Goal: Task Accomplishment & Management: Complete application form

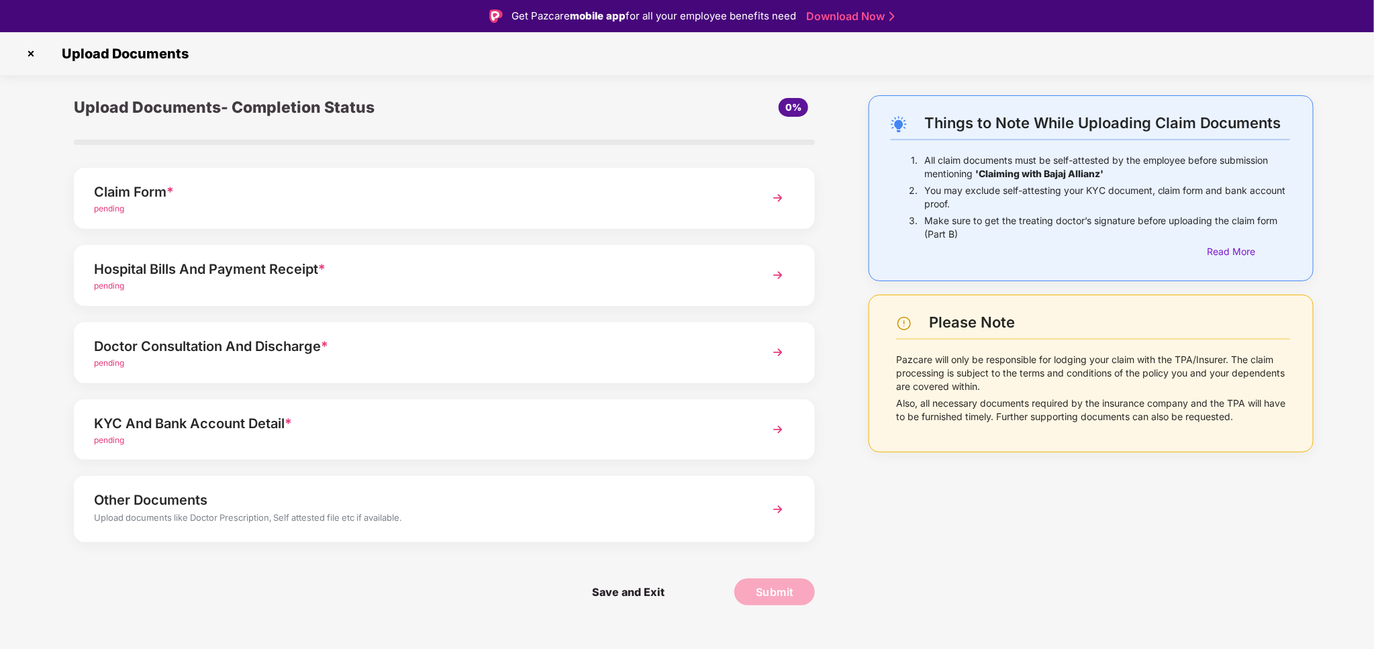
scroll to position [32, 0]
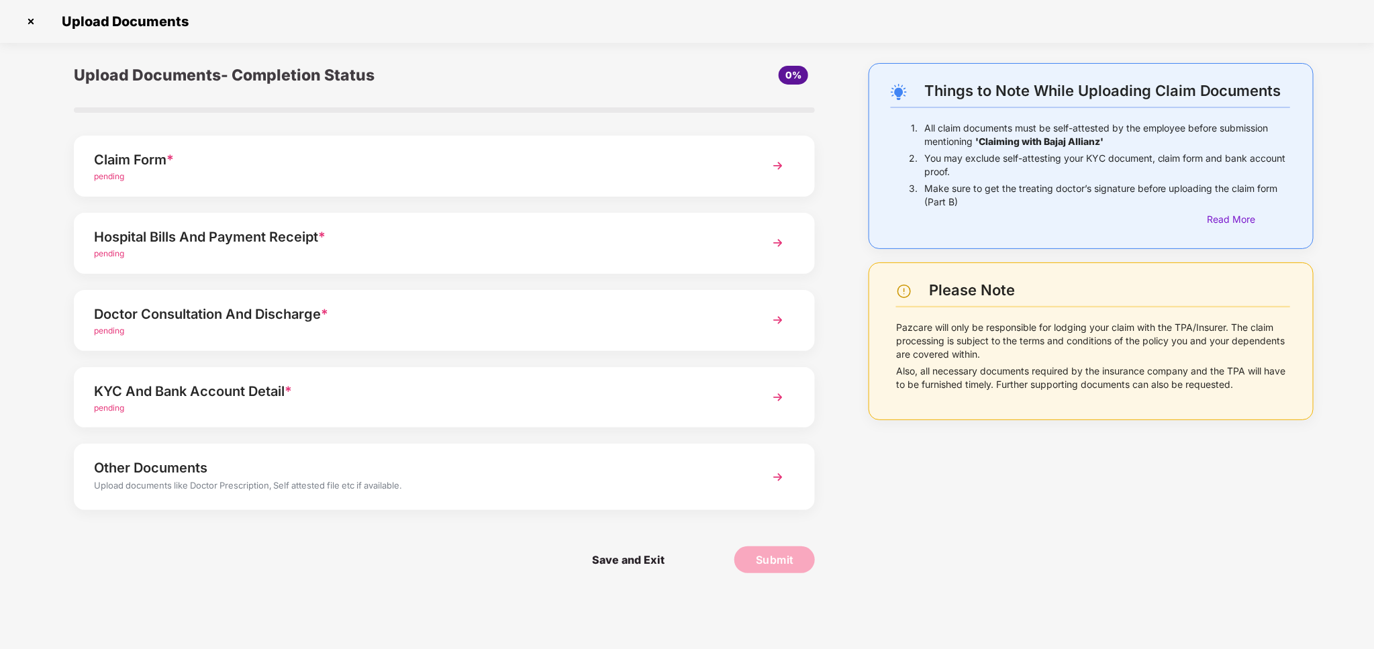
click at [387, 402] on div "pending" at bounding box center [415, 408] width 642 height 13
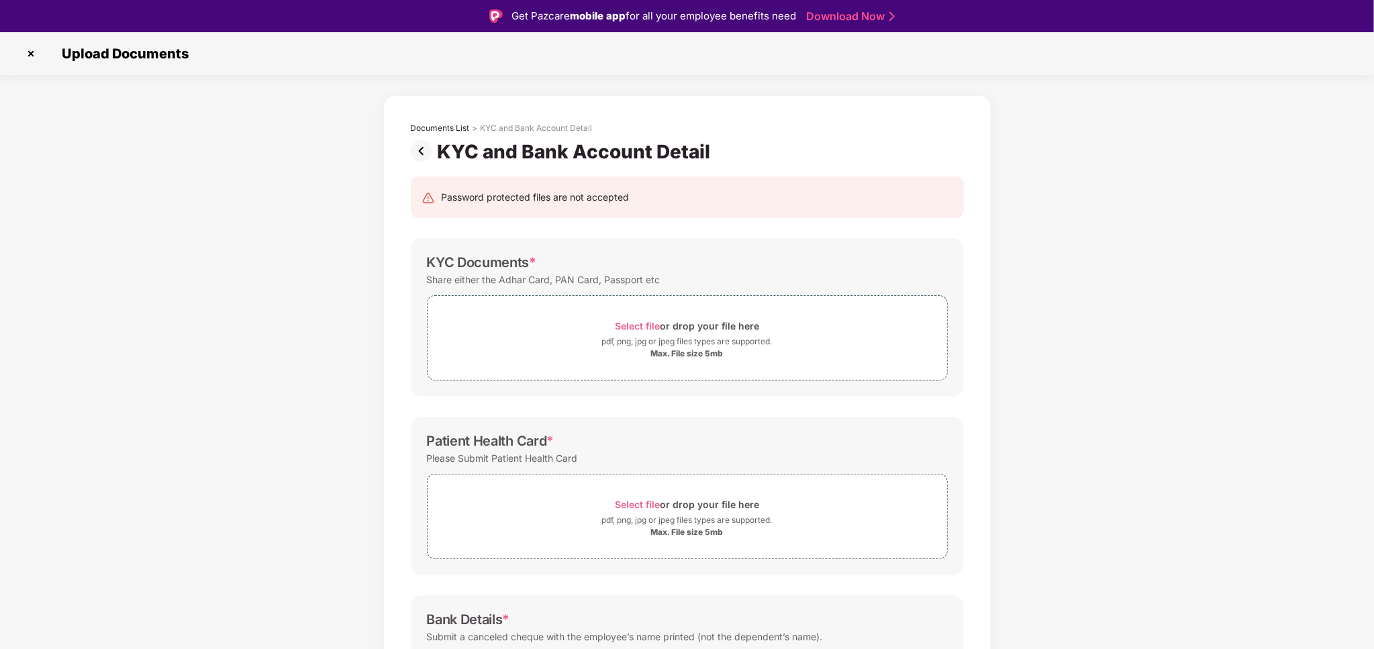
click at [424, 150] on img at bounding box center [424, 150] width 27 height 21
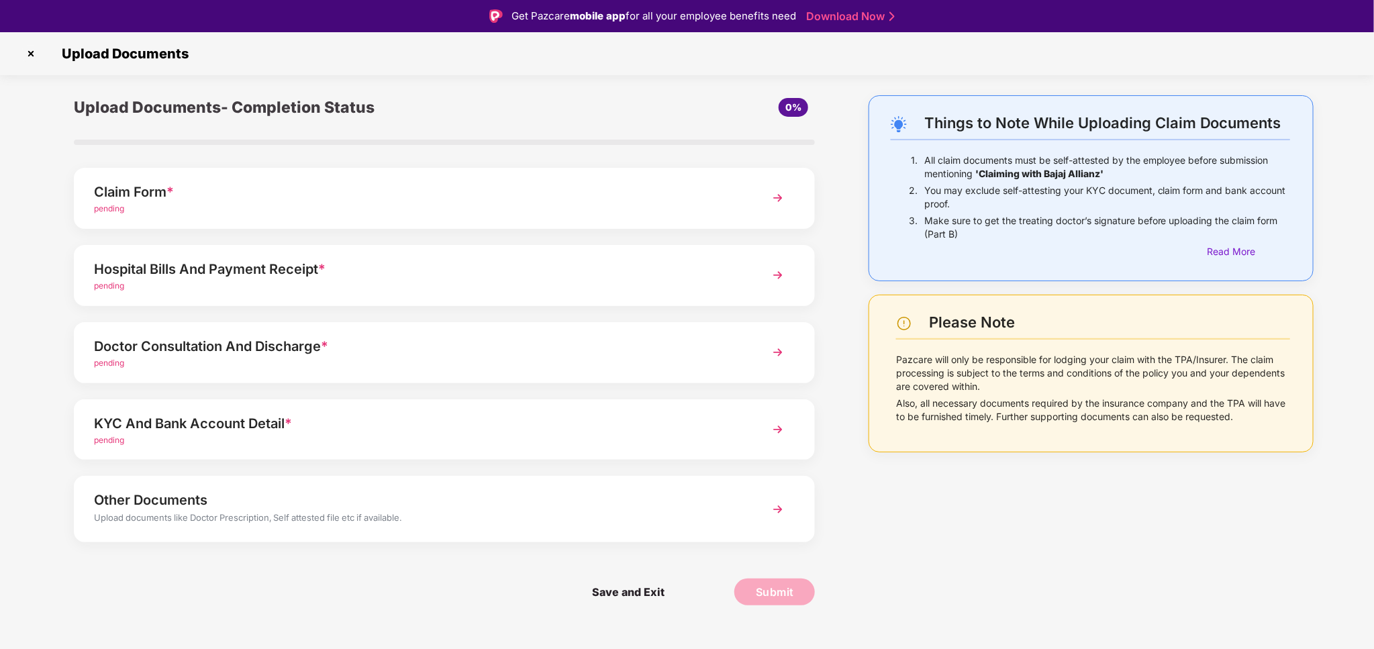
click at [457, 205] on div "pending" at bounding box center [415, 209] width 642 height 13
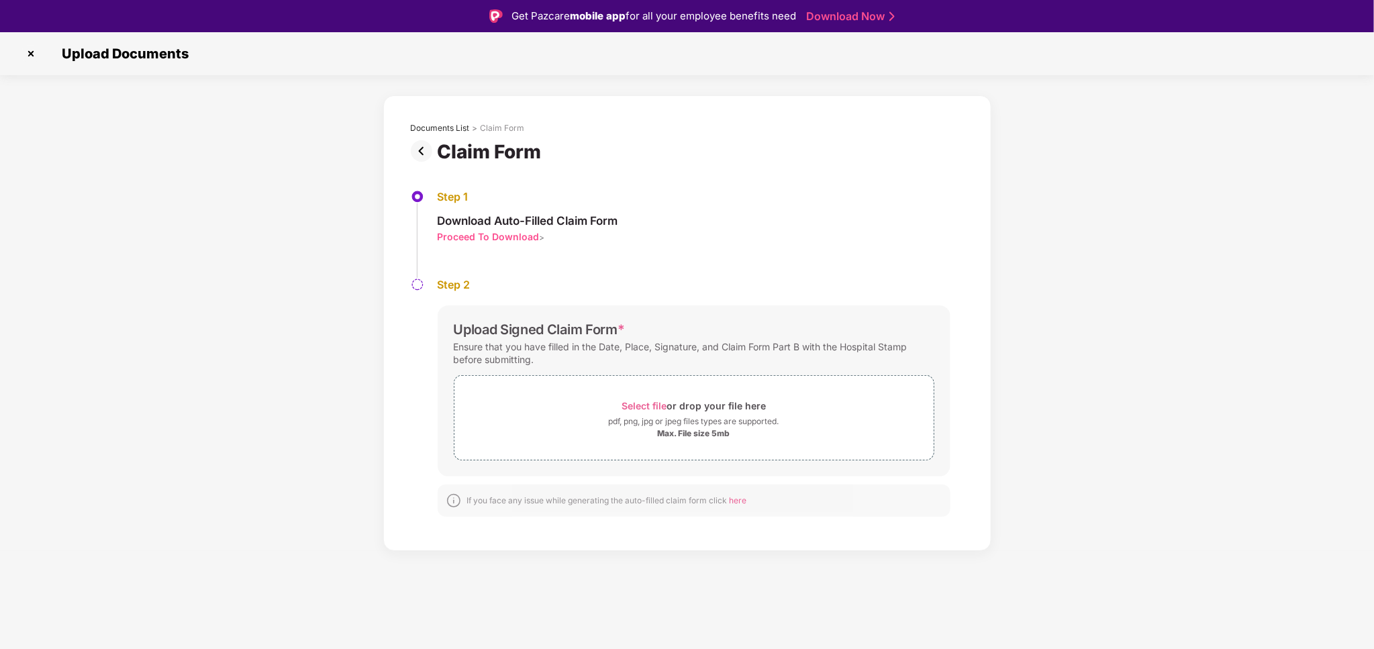
click at [480, 238] on div "Proceed To Download" at bounding box center [489, 236] width 102 height 13
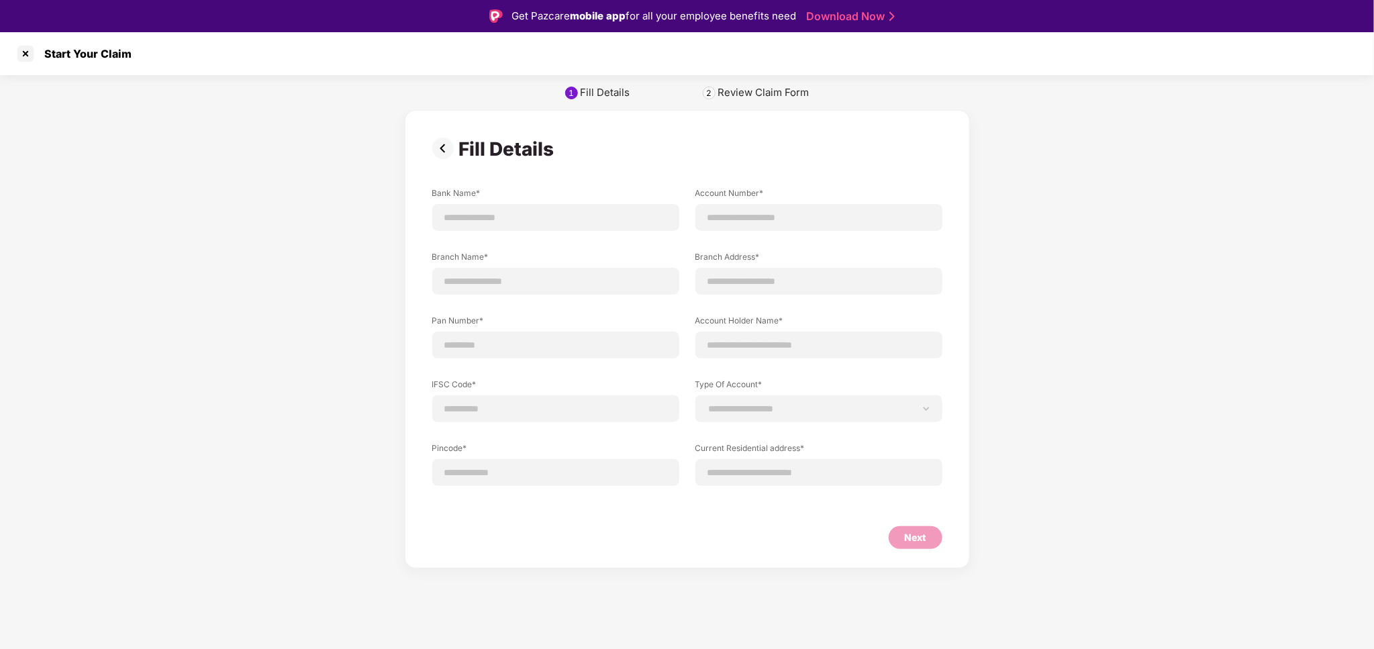
scroll to position [32, 0]
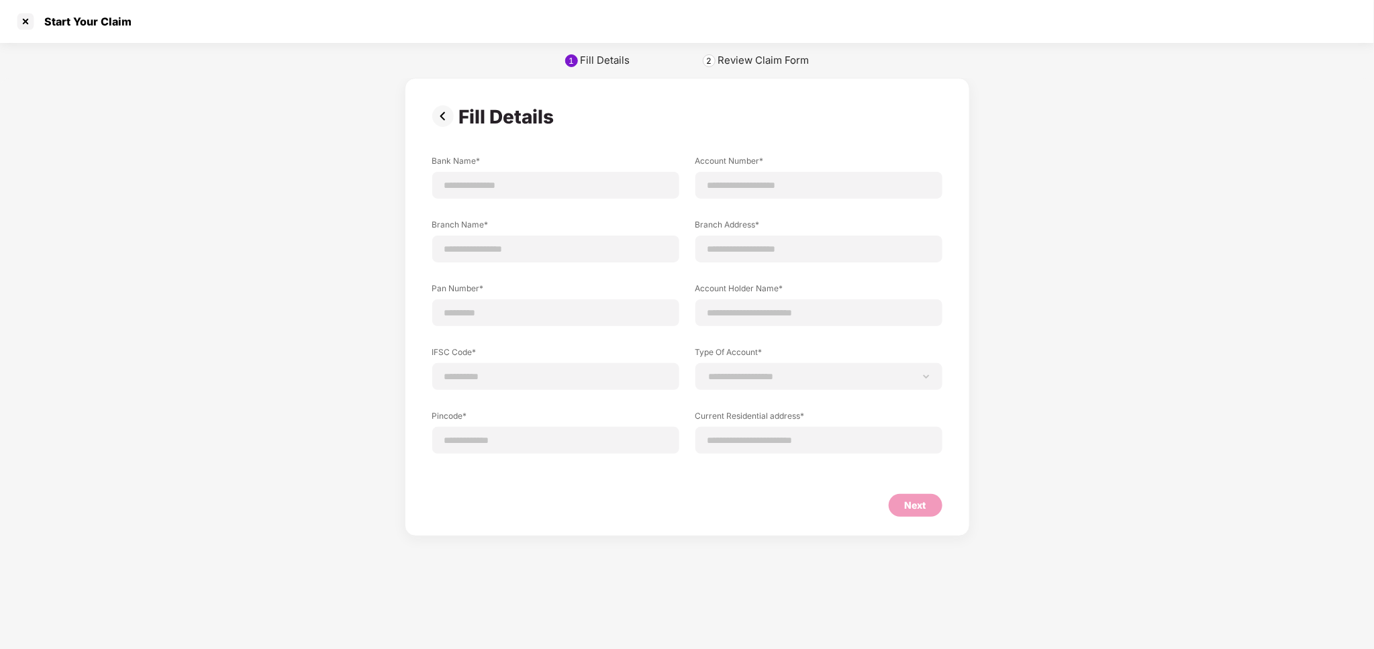
click at [443, 115] on img at bounding box center [445, 115] width 27 height 21
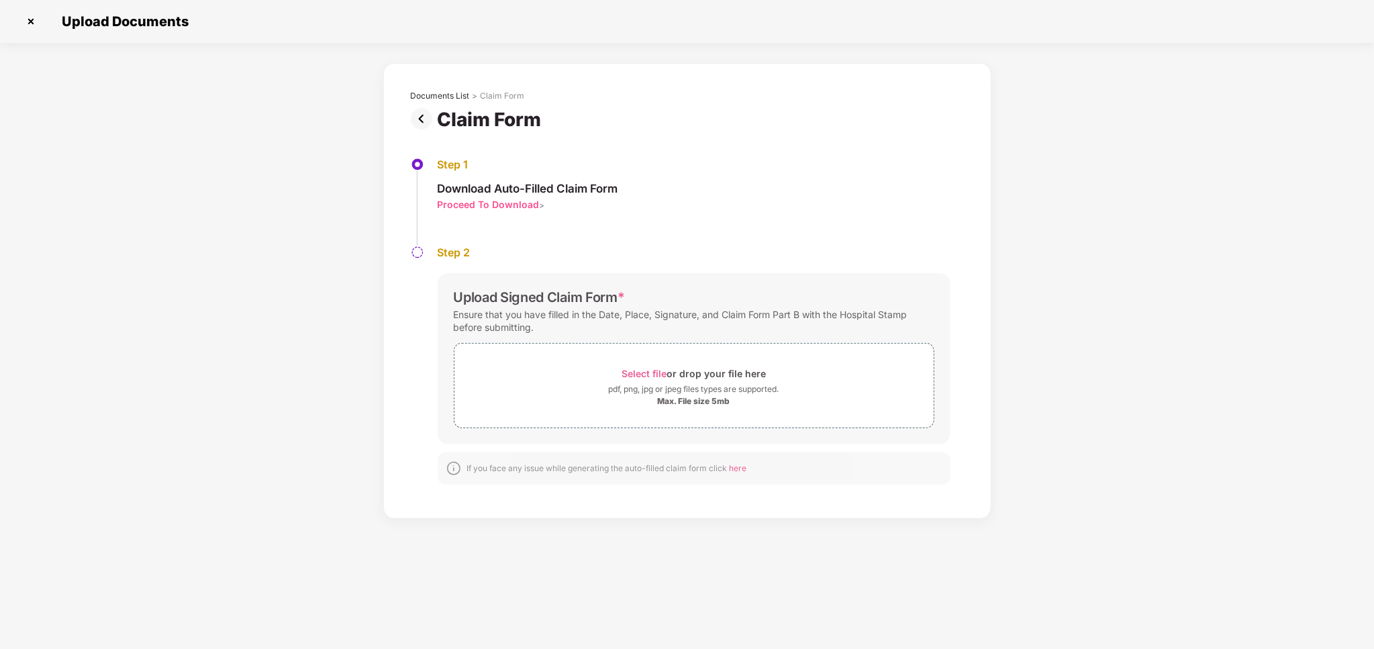
click at [467, 202] on div "Proceed To Download" at bounding box center [489, 204] width 102 height 13
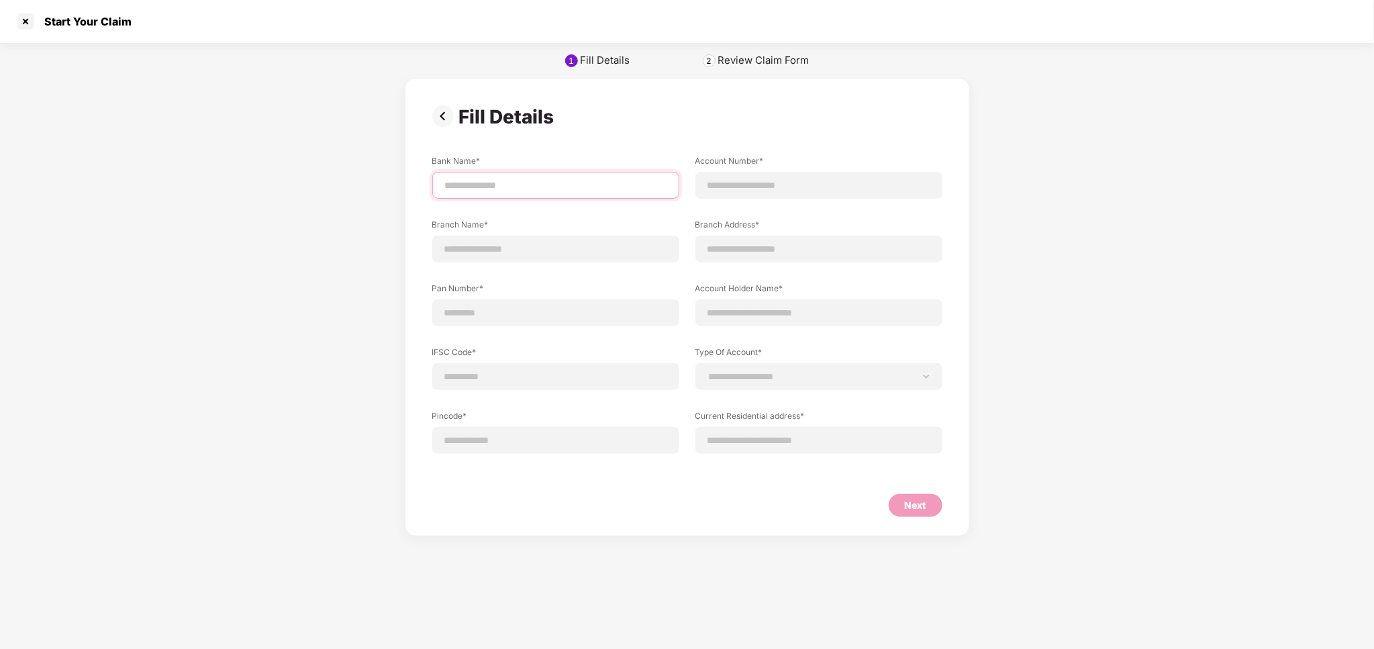
click at [461, 184] on input at bounding box center [556, 186] width 224 height 14
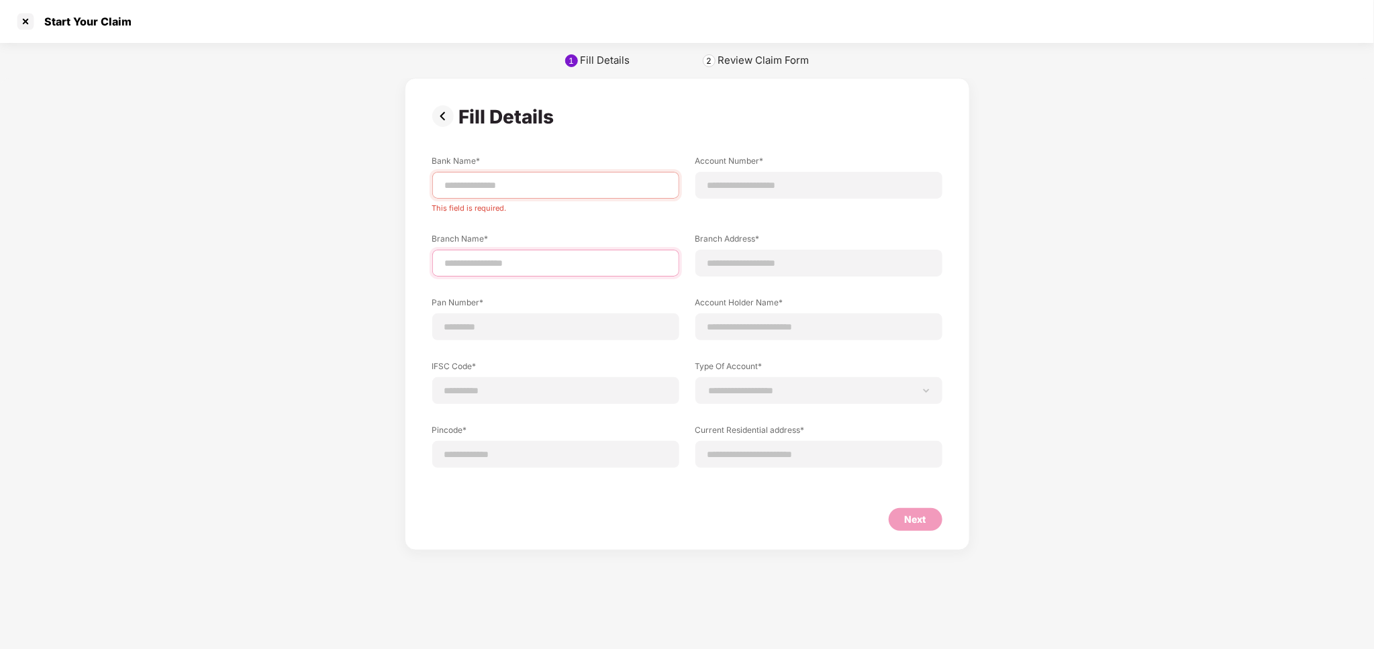
click at [468, 246] on div "Branch Name*" at bounding box center [555, 255] width 247 height 44
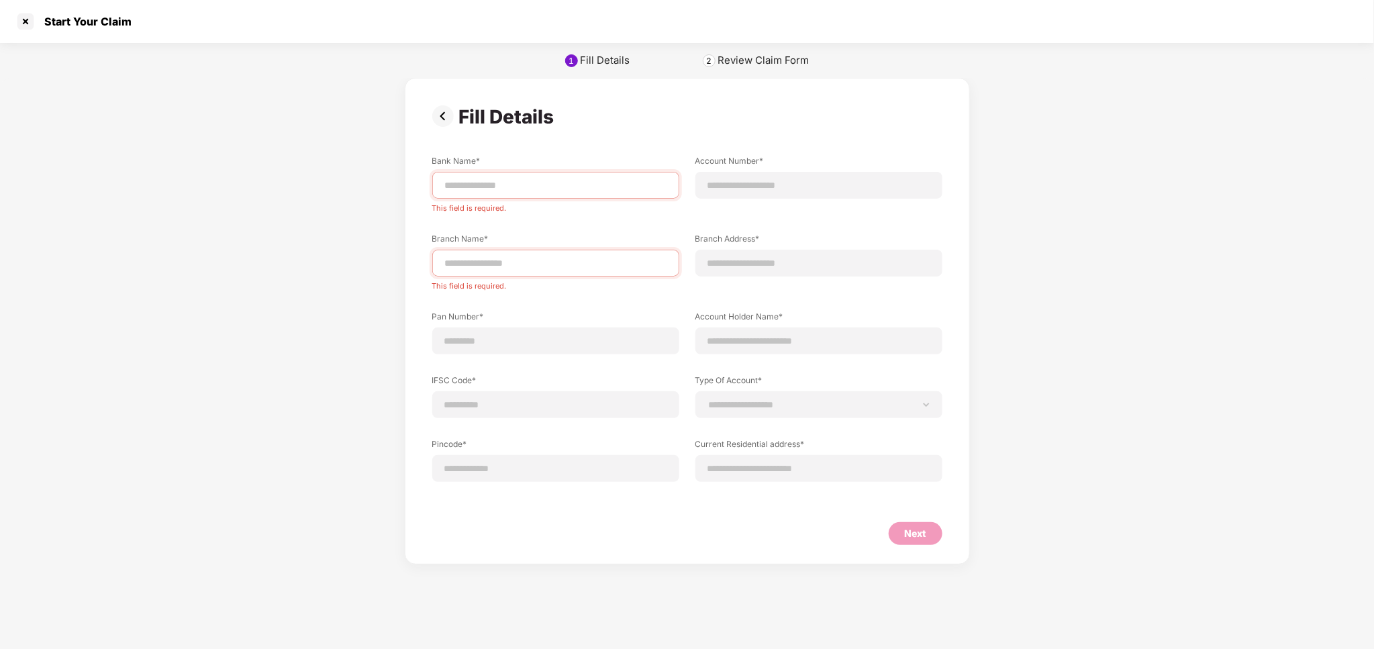
click at [441, 119] on img at bounding box center [445, 115] width 27 height 21
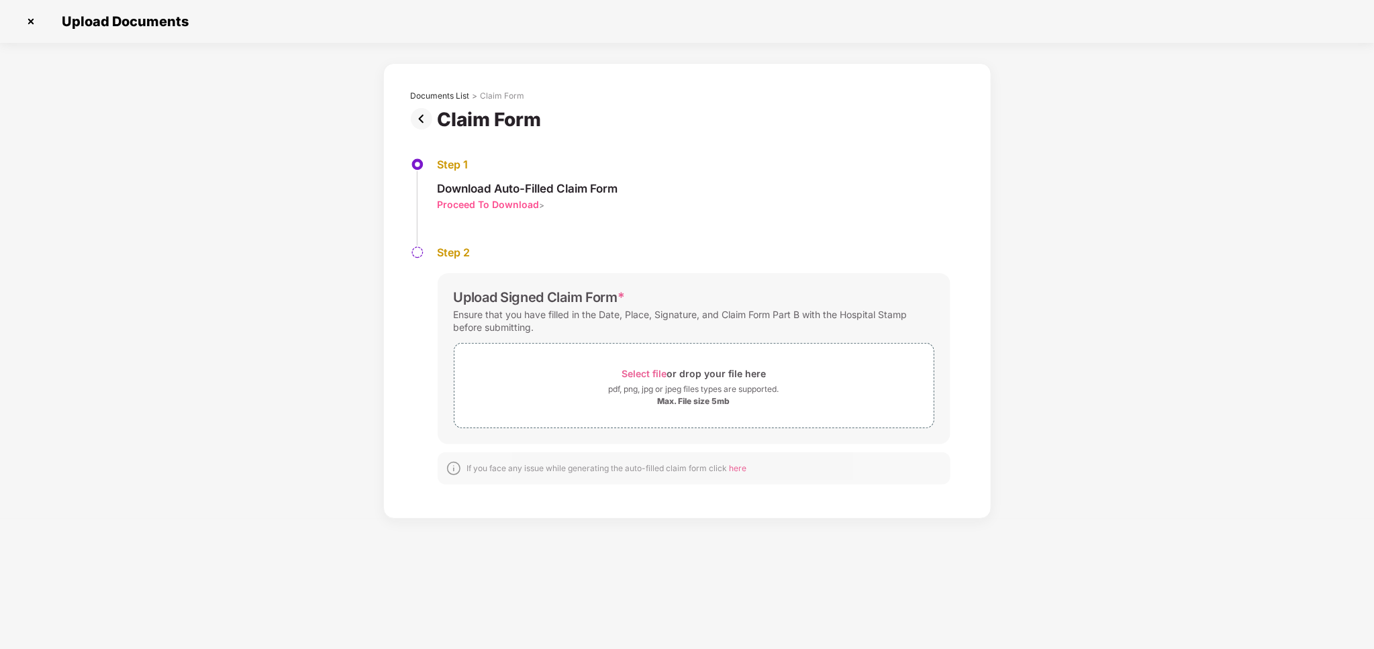
click at [420, 119] on img at bounding box center [424, 118] width 27 height 21
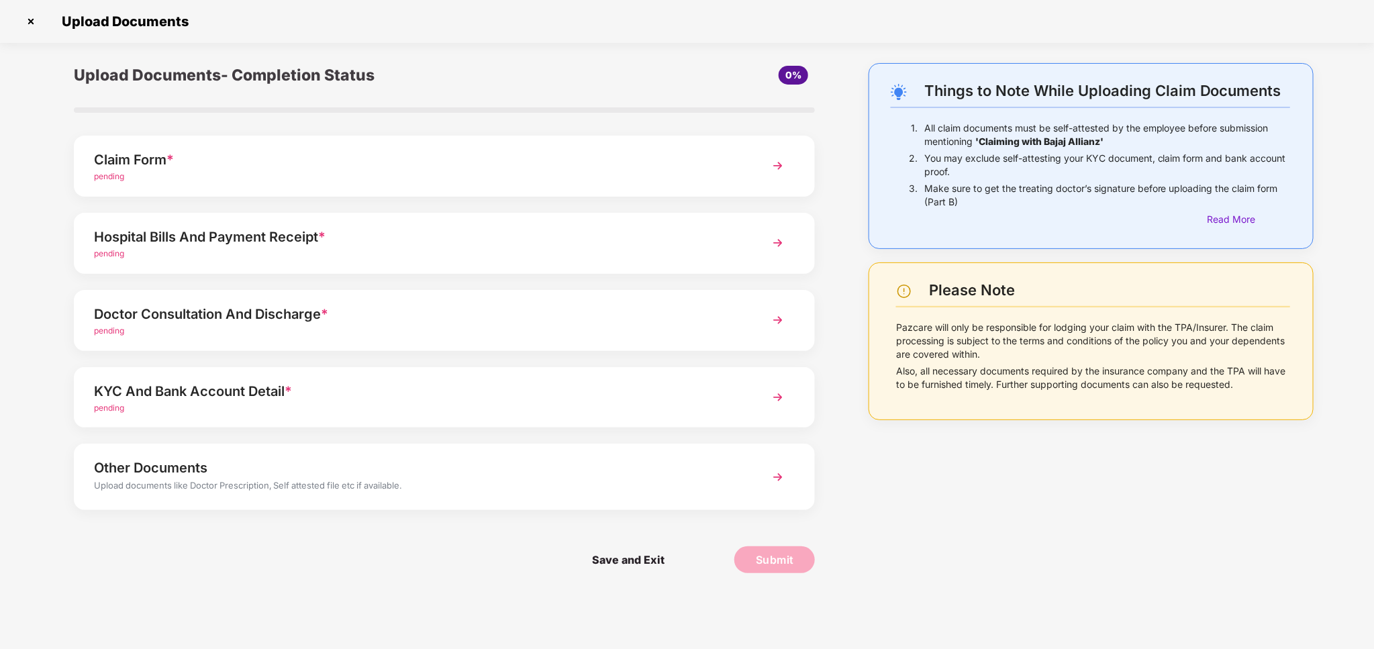
click at [463, 258] on div "pending" at bounding box center [415, 254] width 642 height 13
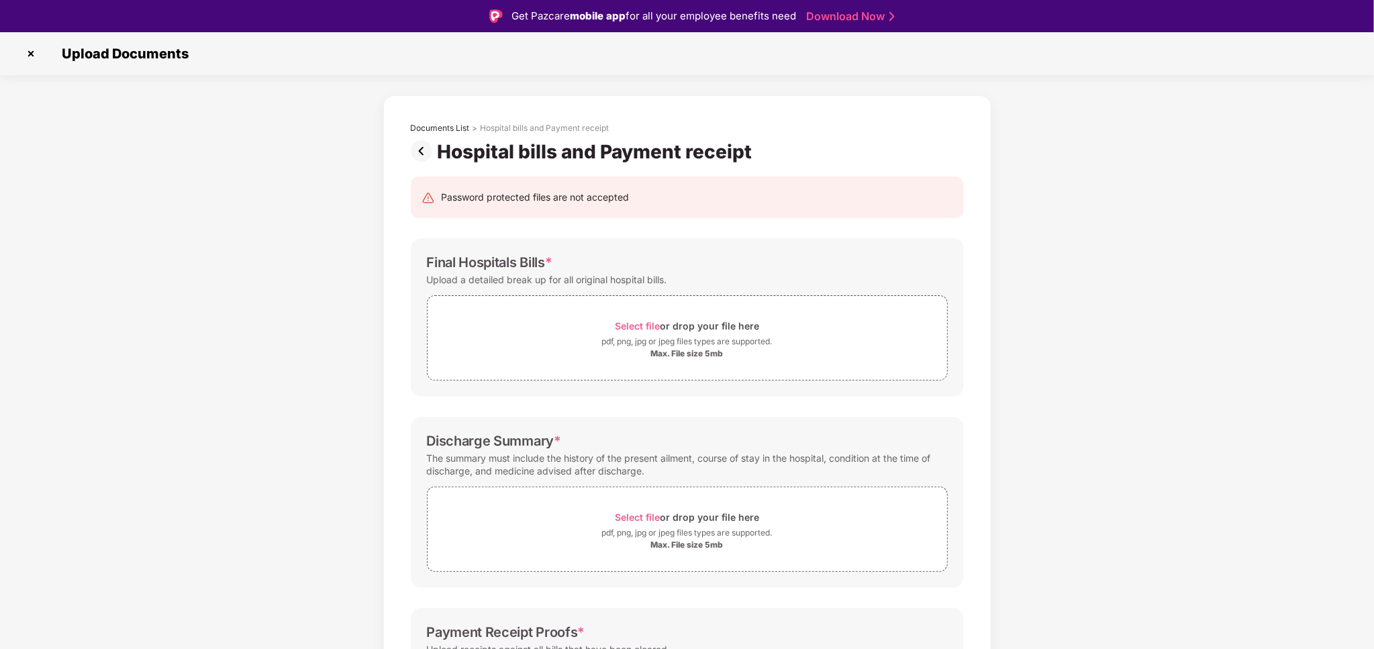
click at [423, 150] on img at bounding box center [424, 150] width 27 height 21
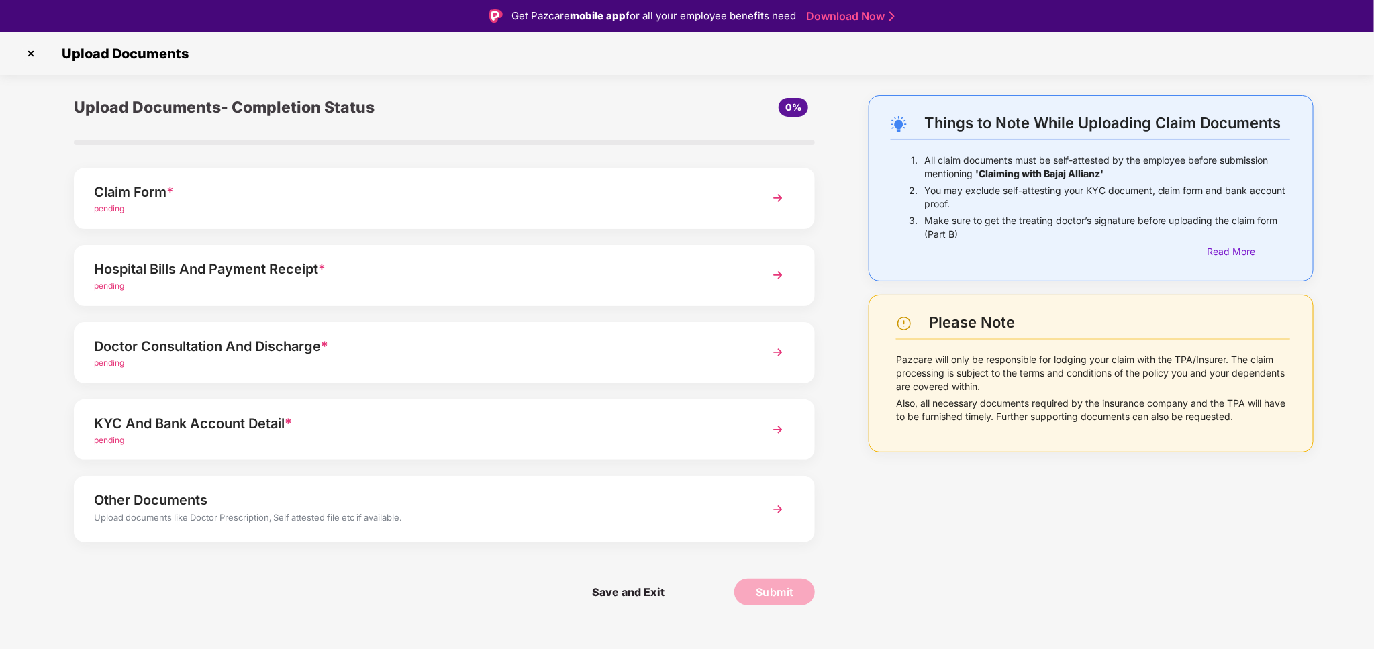
click at [451, 197] on div "Claim Form *" at bounding box center [415, 191] width 642 height 21
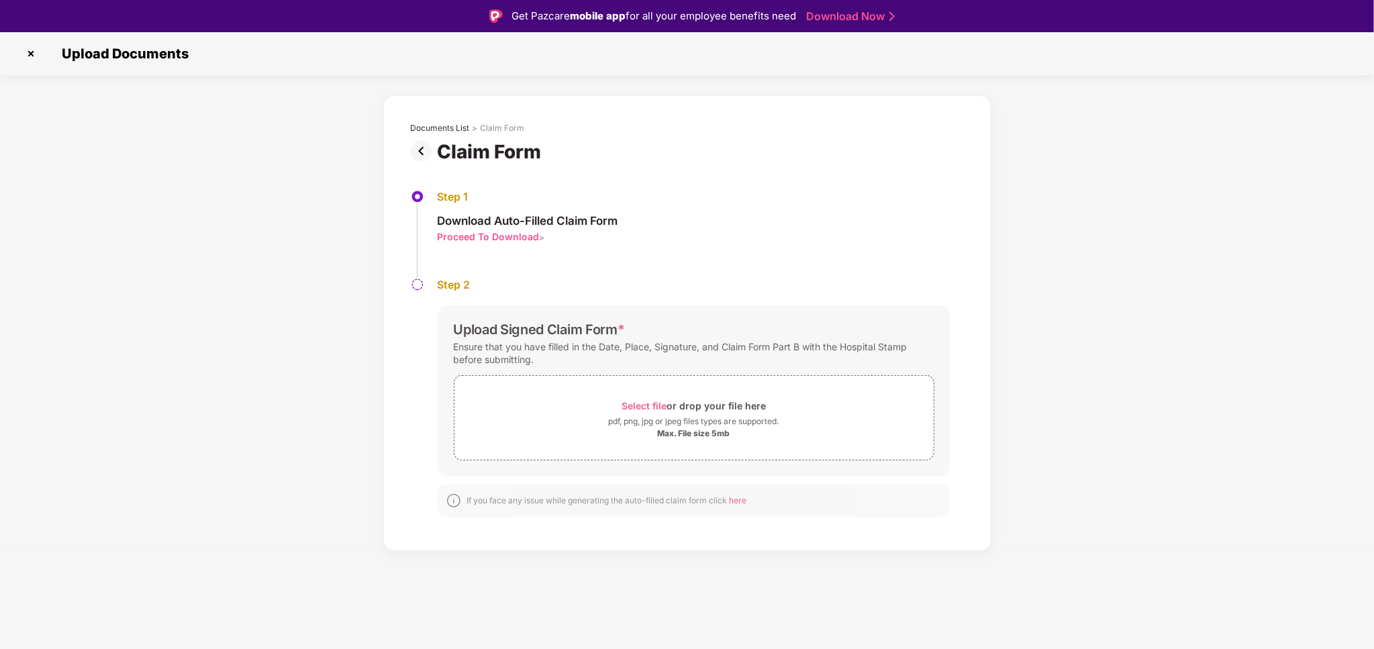
click at [510, 242] on div "Proceed To Download" at bounding box center [489, 236] width 102 height 13
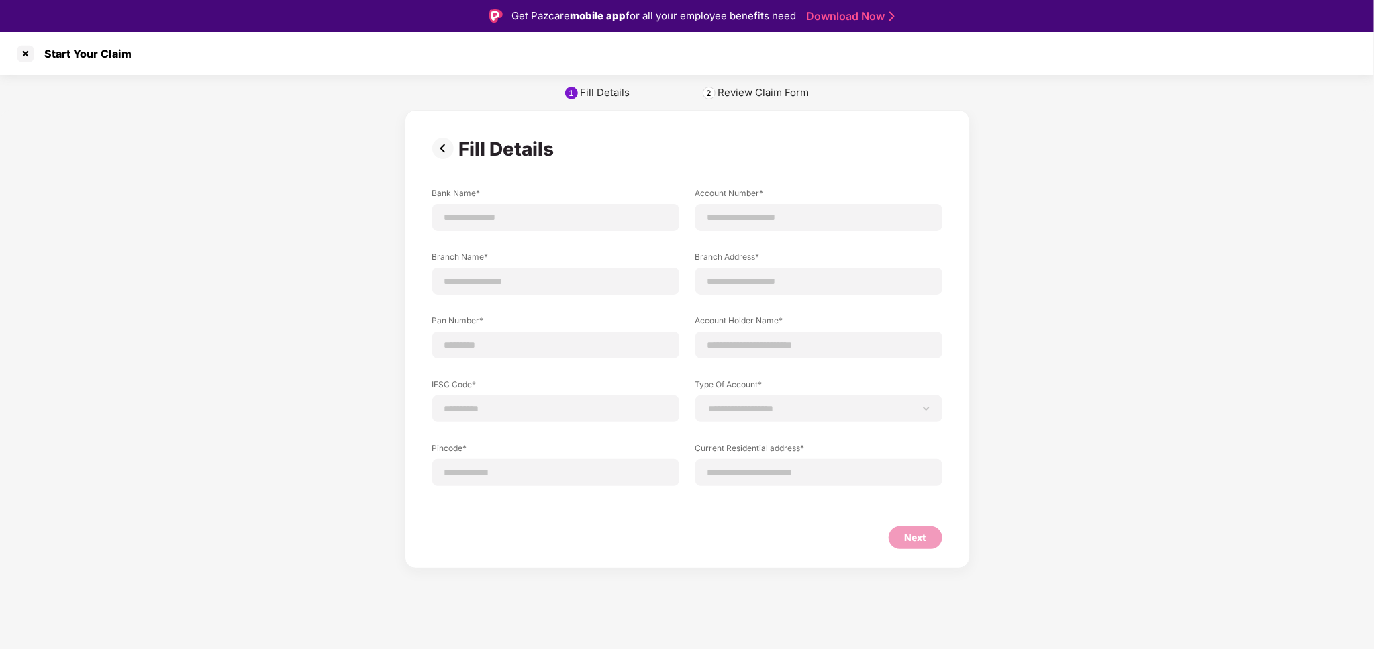
scroll to position [32, 0]
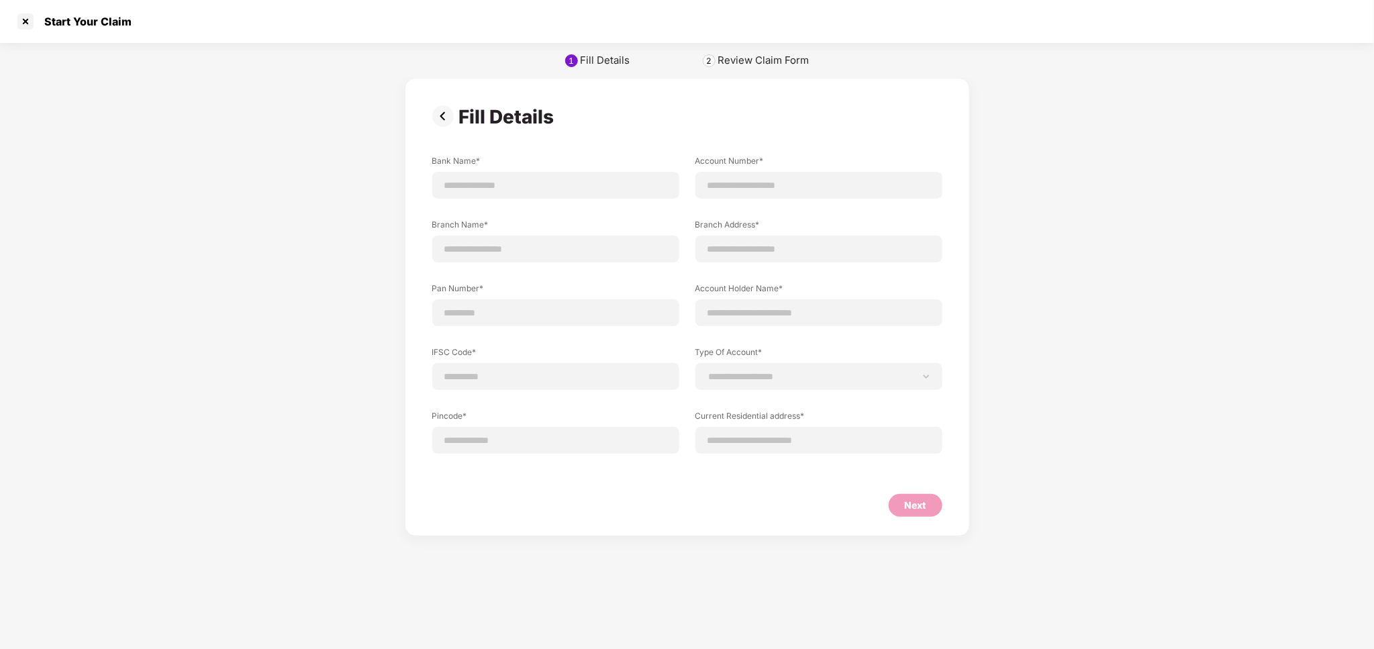
click at [442, 111] on img at bounding box center [445, 115] width 27 height 21
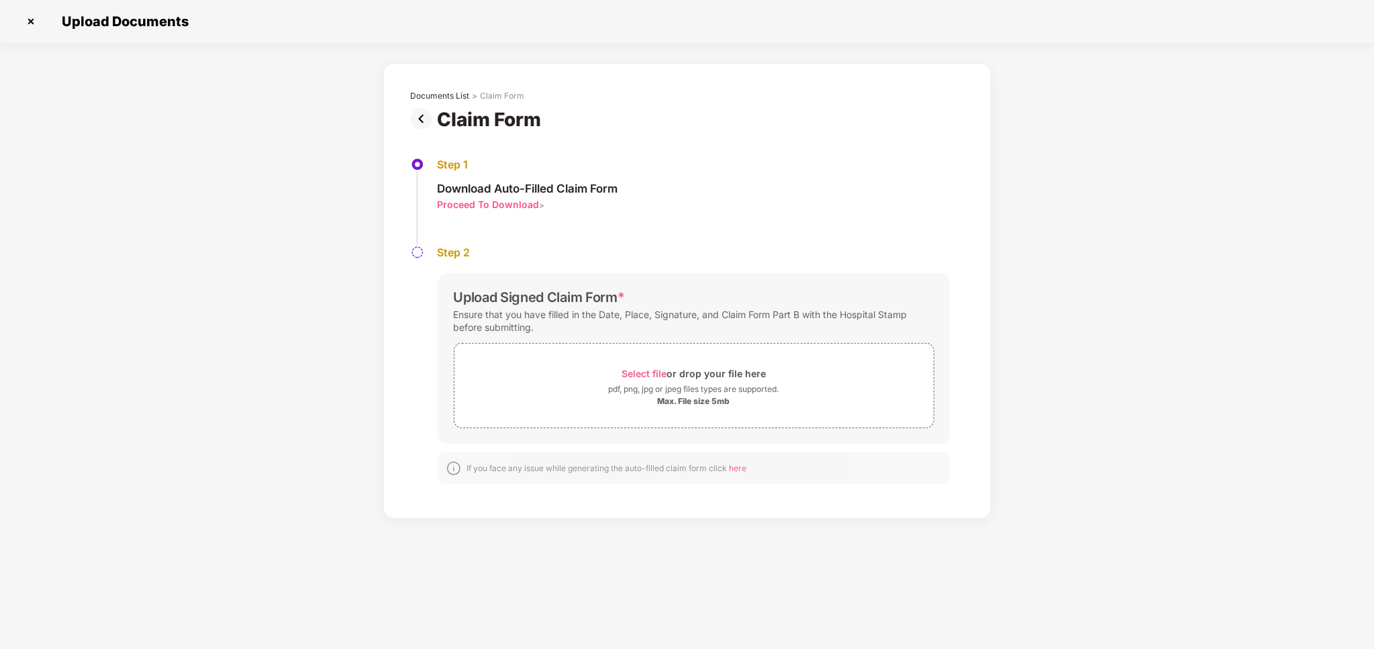
click at [419, 117] on img at bounding box center [424, 118] width 27 height 21
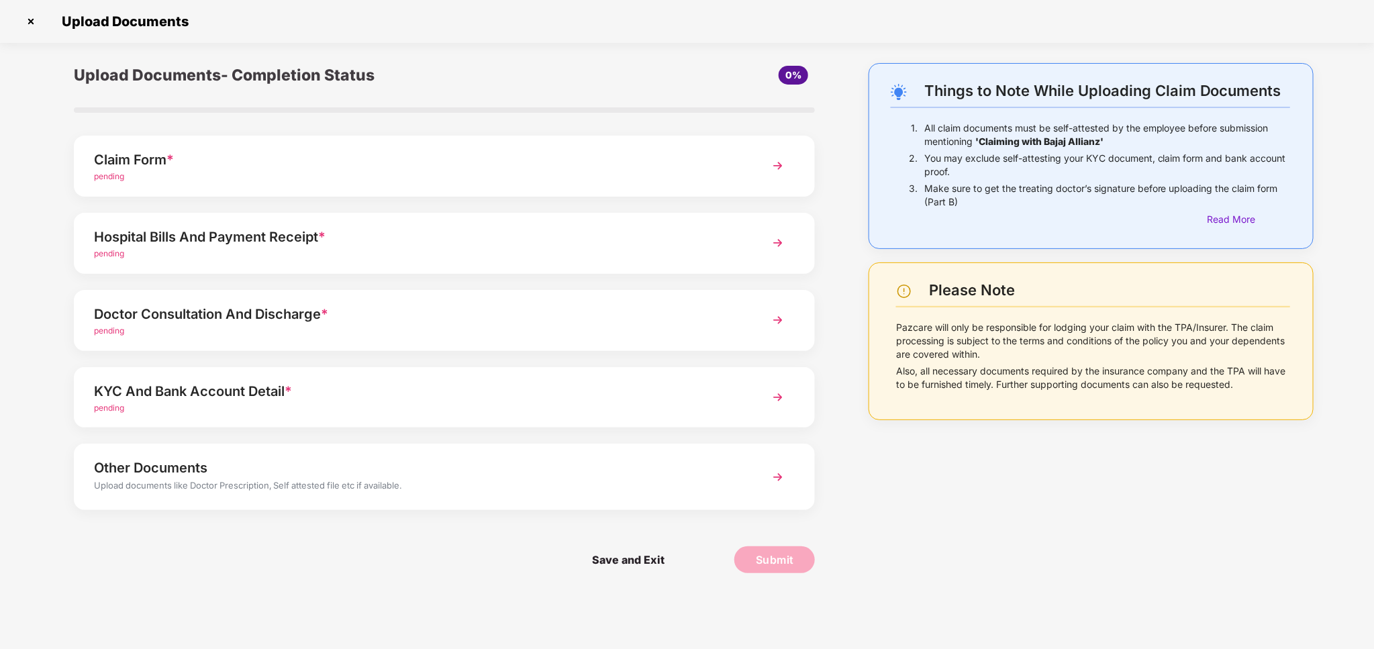
click at [415, 391] on div "KYC And Bank Account Detail *" at bounding box center [415, 391] width 642 height 21
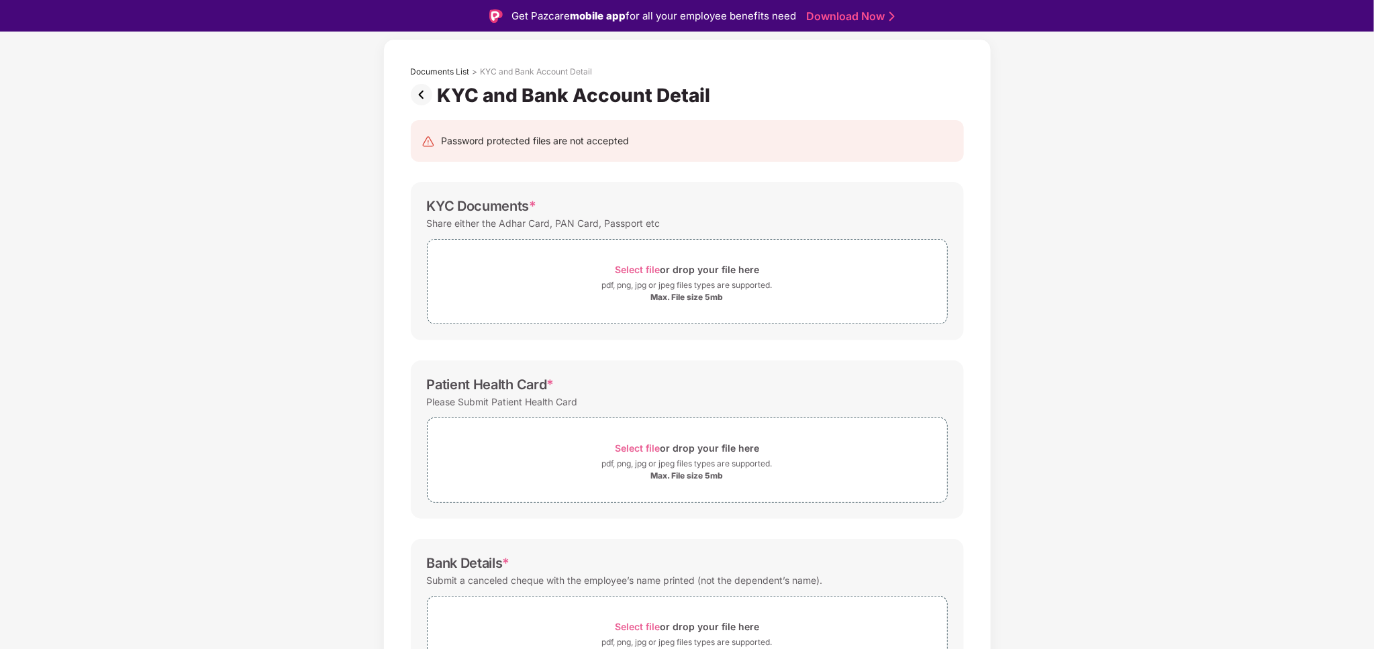
scroll to position [43, 0]
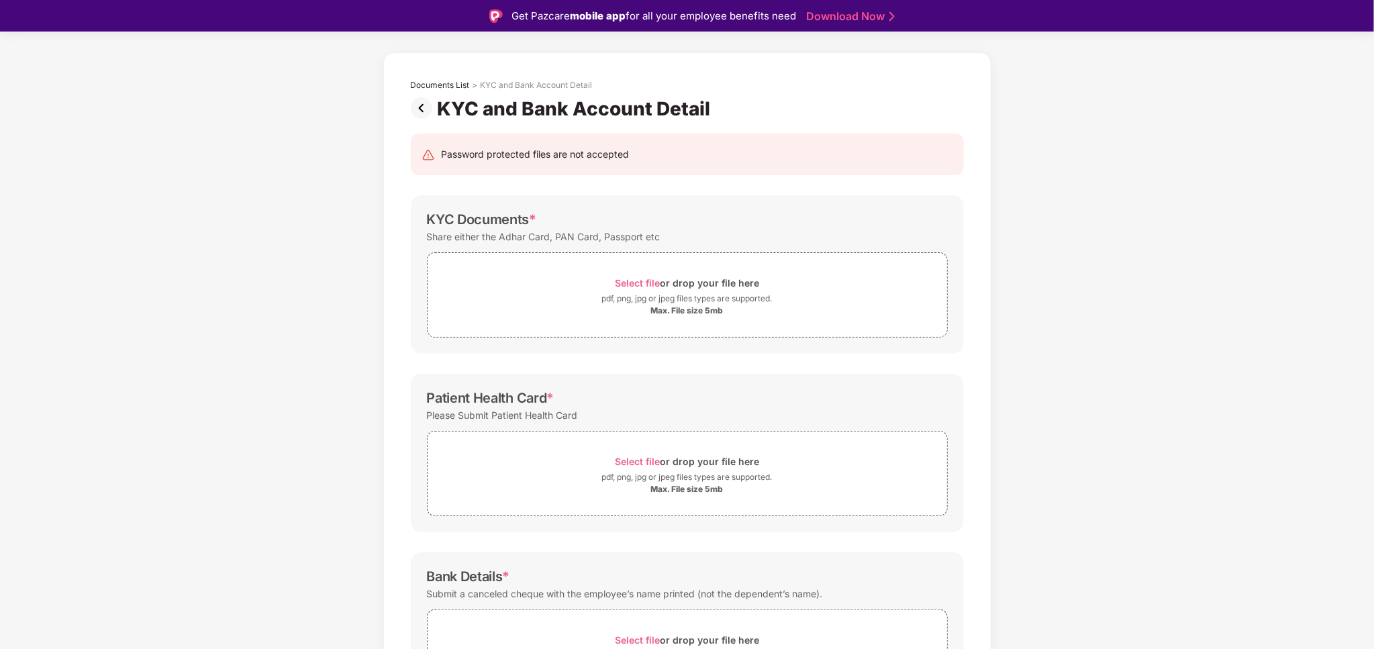
click at [423, 111] on img at bounding box center [424, 107] width 27 height 21
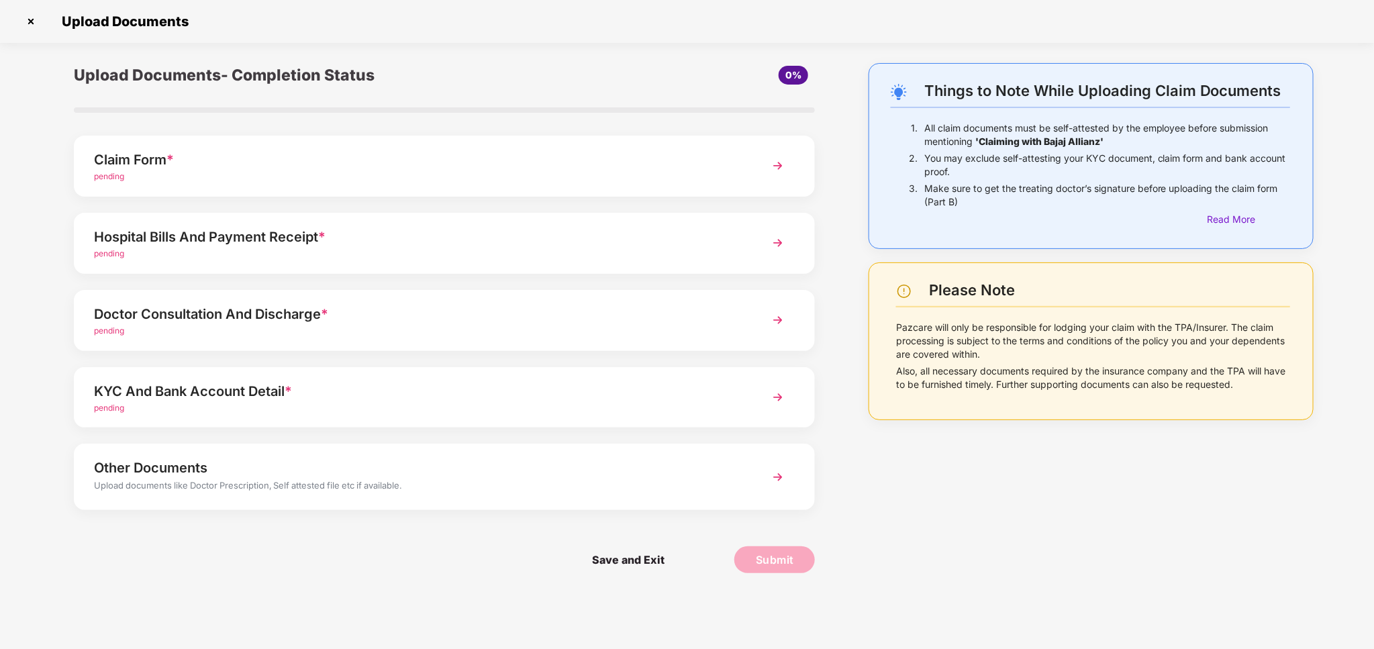
scroll to position [31, 0]
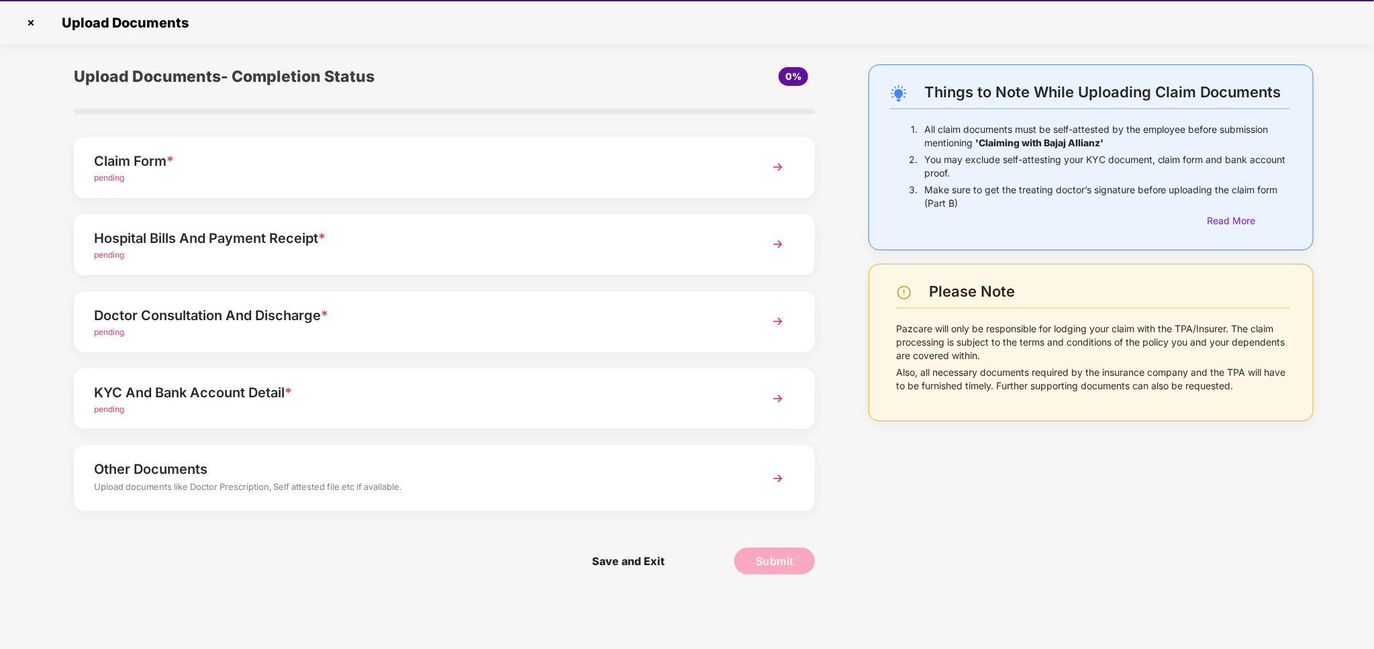
click at [485, 485] on div "Upload documents like Doctor Prescription, Self attested file etc if available." at bounding box center [415, 488] width 642 height 17
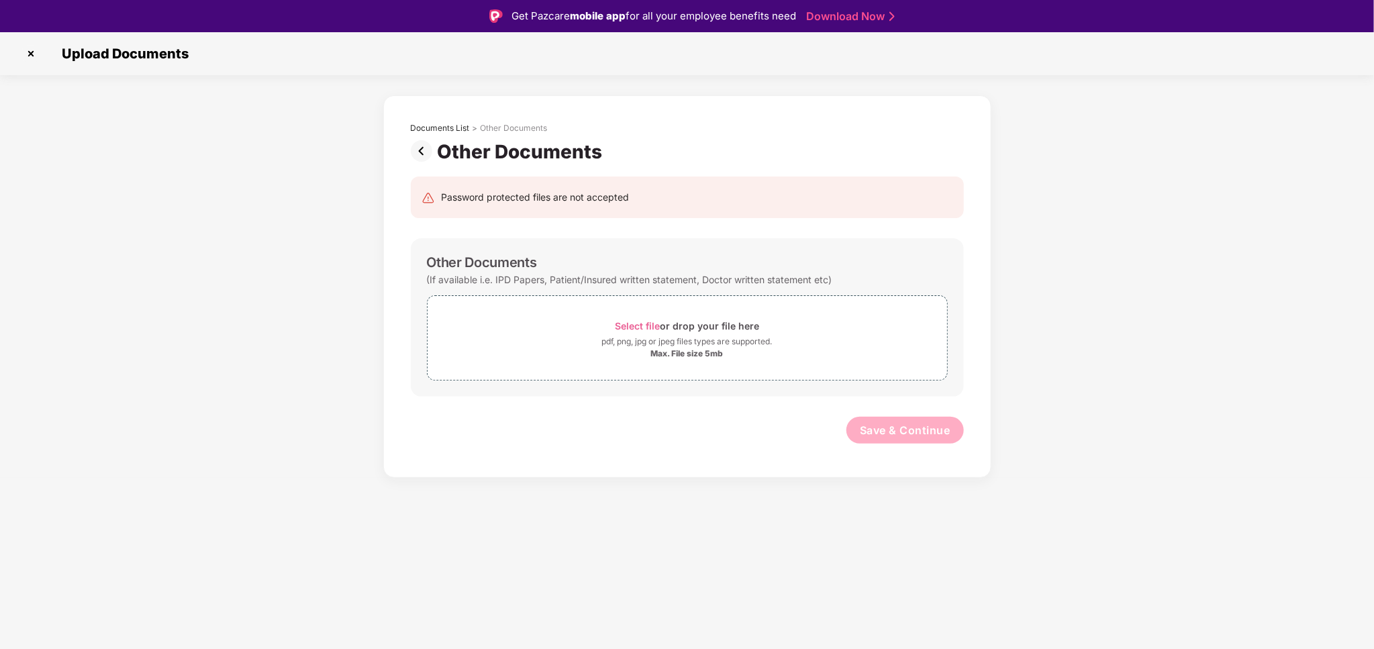
click at [424, 159] on img at bounding box center [424, 150] width 27 height 21
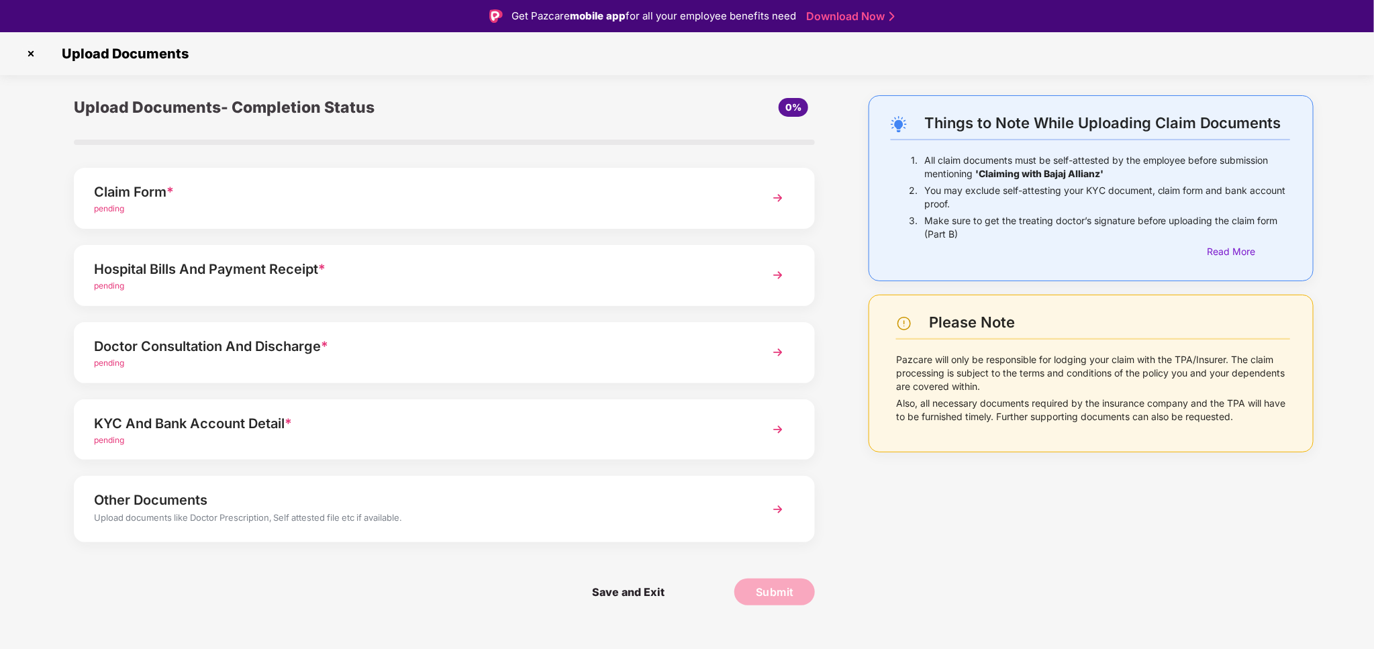
click at [420, 201] on div "Claim Form *" at bounding box center [415, 191] width 642 height 21
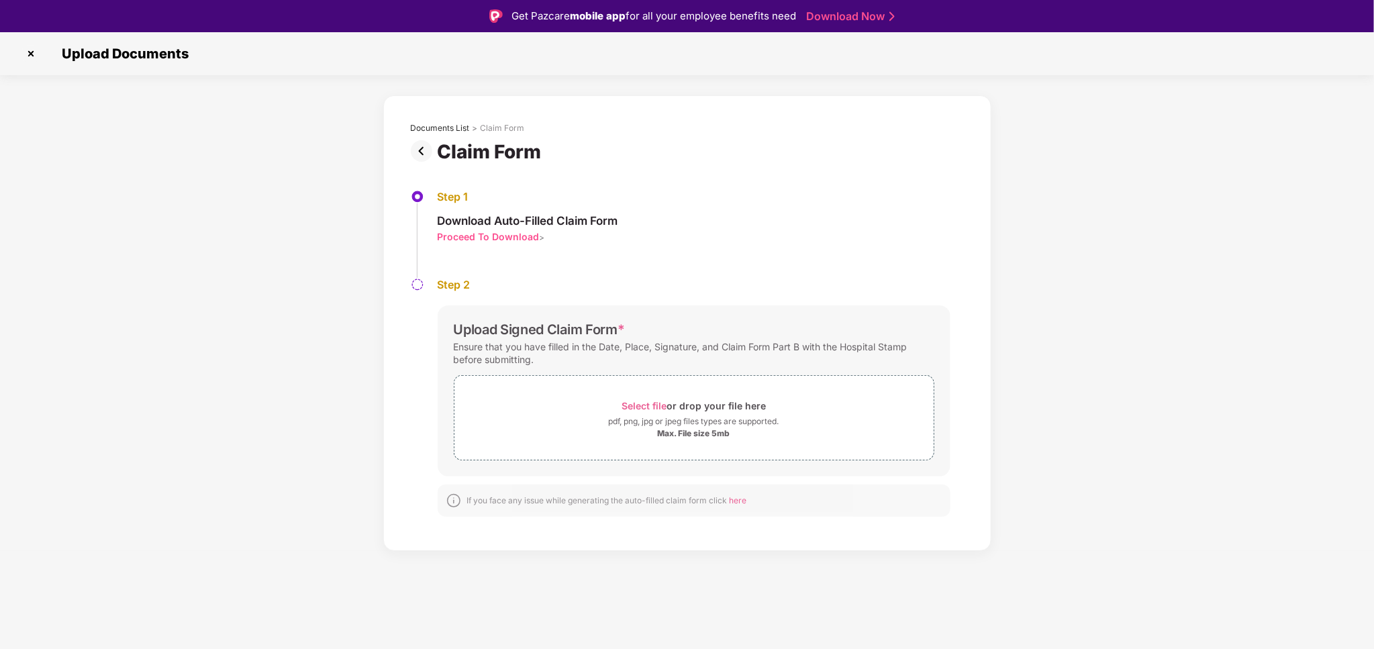
click at [423, 152] on img at bounding box center [424, 150] width 27 height 21
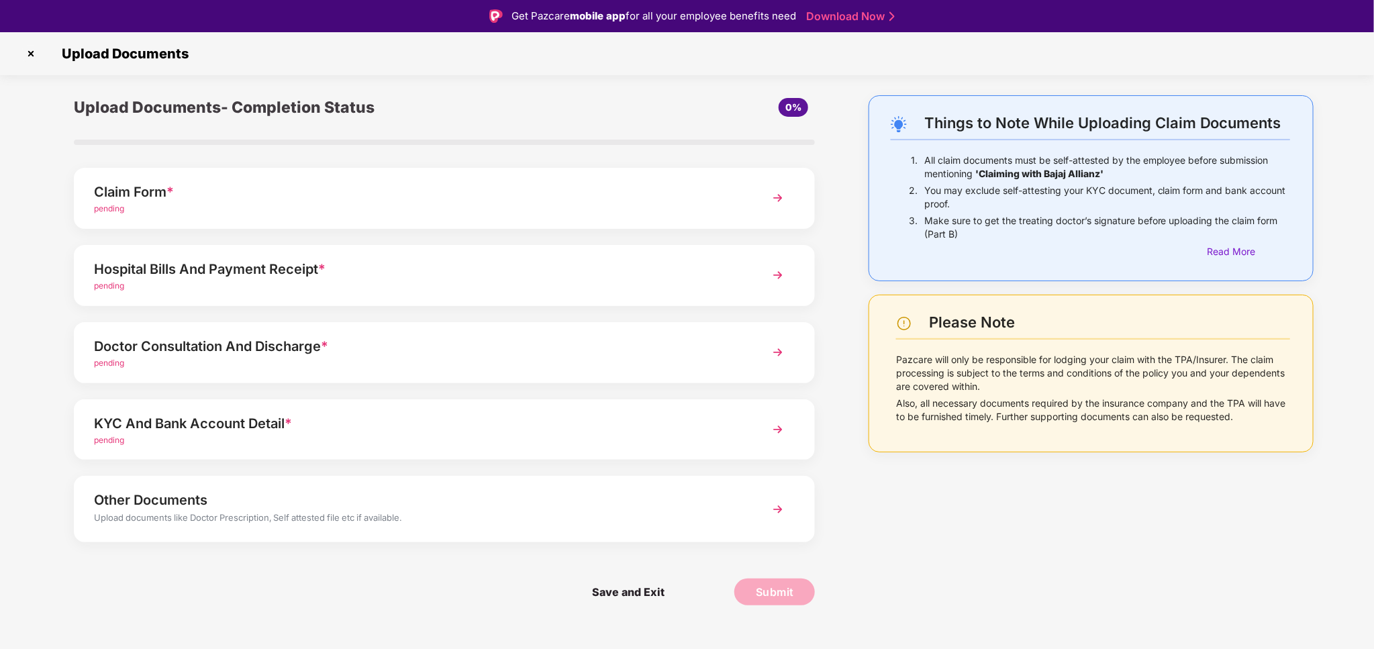
click at [366, 430] on div "KYC And Bank Account Detail *" at bounding box center [415, 423] width 642 height 21
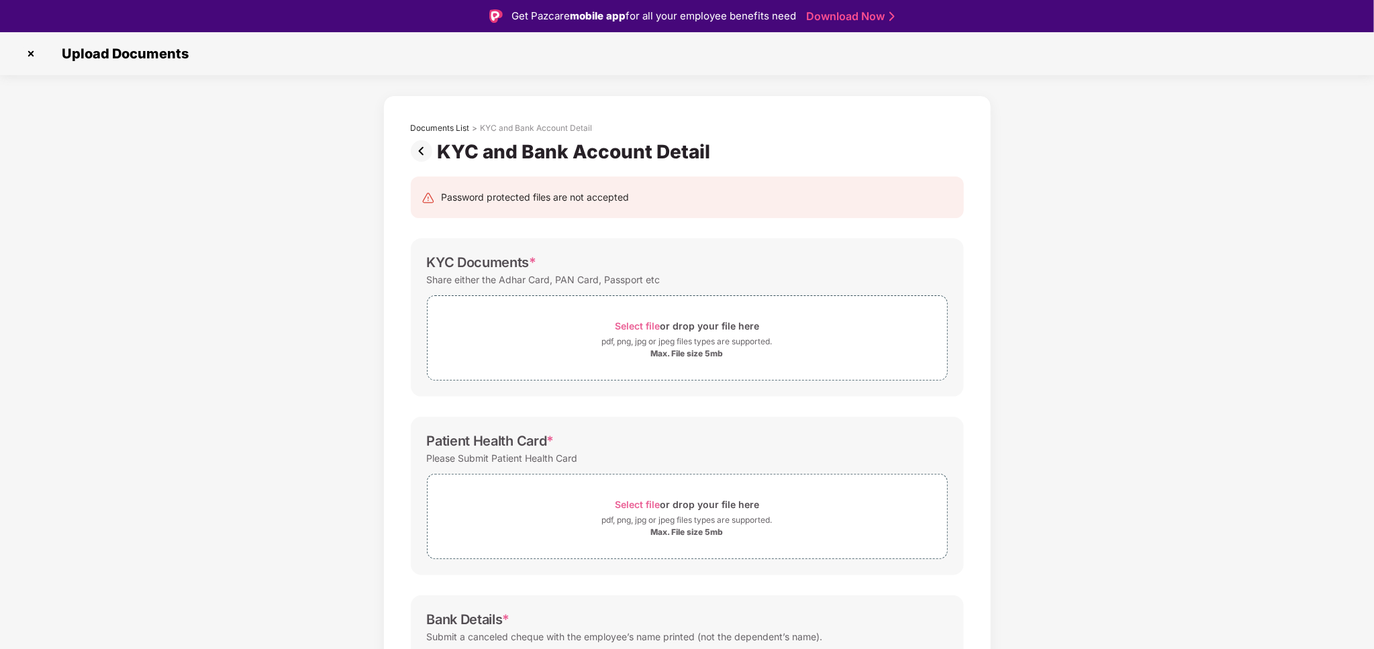
click at [423, 149] on img at bounding box center [424, 150] width 27 height 21
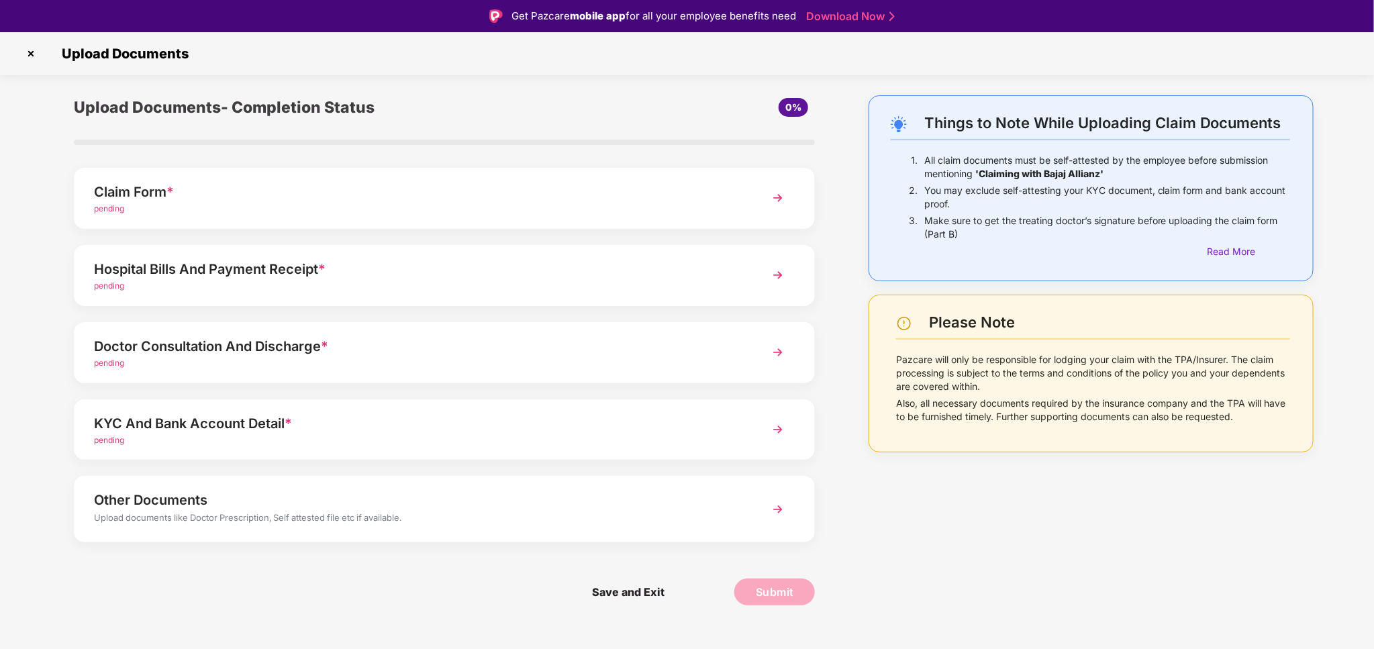
click at [363, 363] on div "pending" at bounding box center [415, 363] width 642 height 13
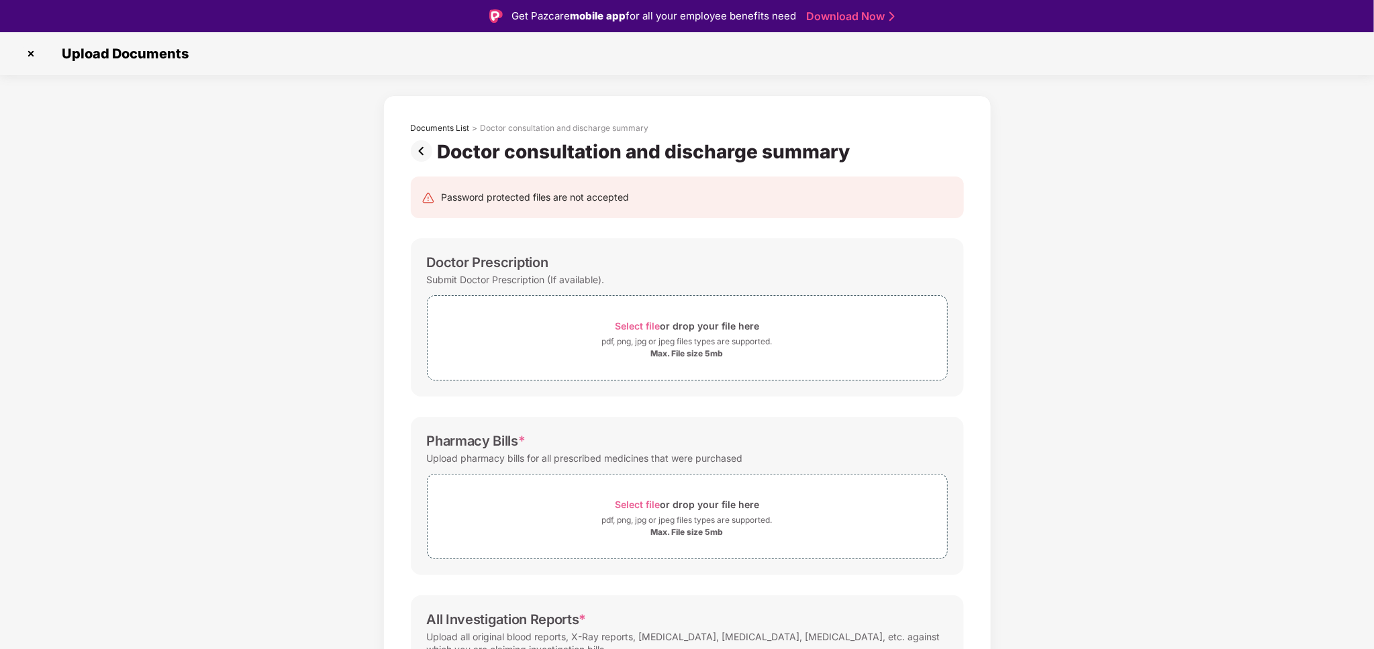
click at [421, 149] on img at bounding box center [424, 150] width 27 height 21
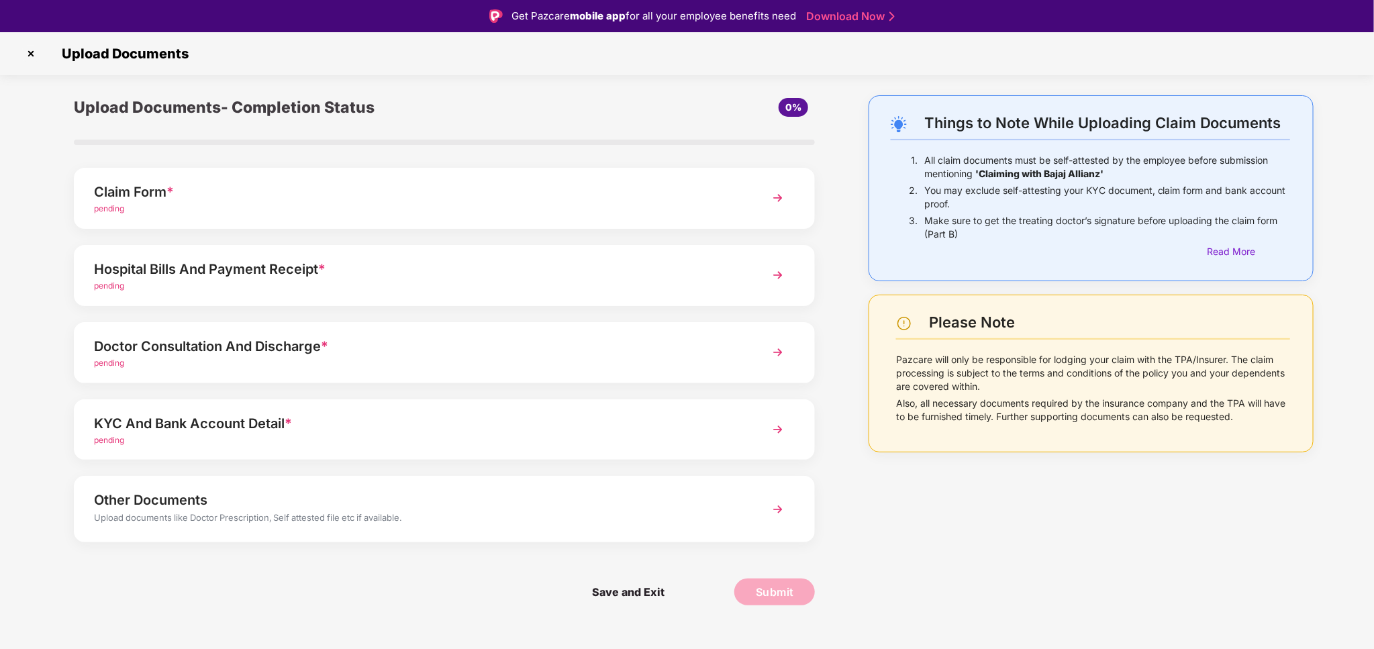
click at [303, 198] on div "Claim Form *" at bounding box center [415, 191] width 642 height 21
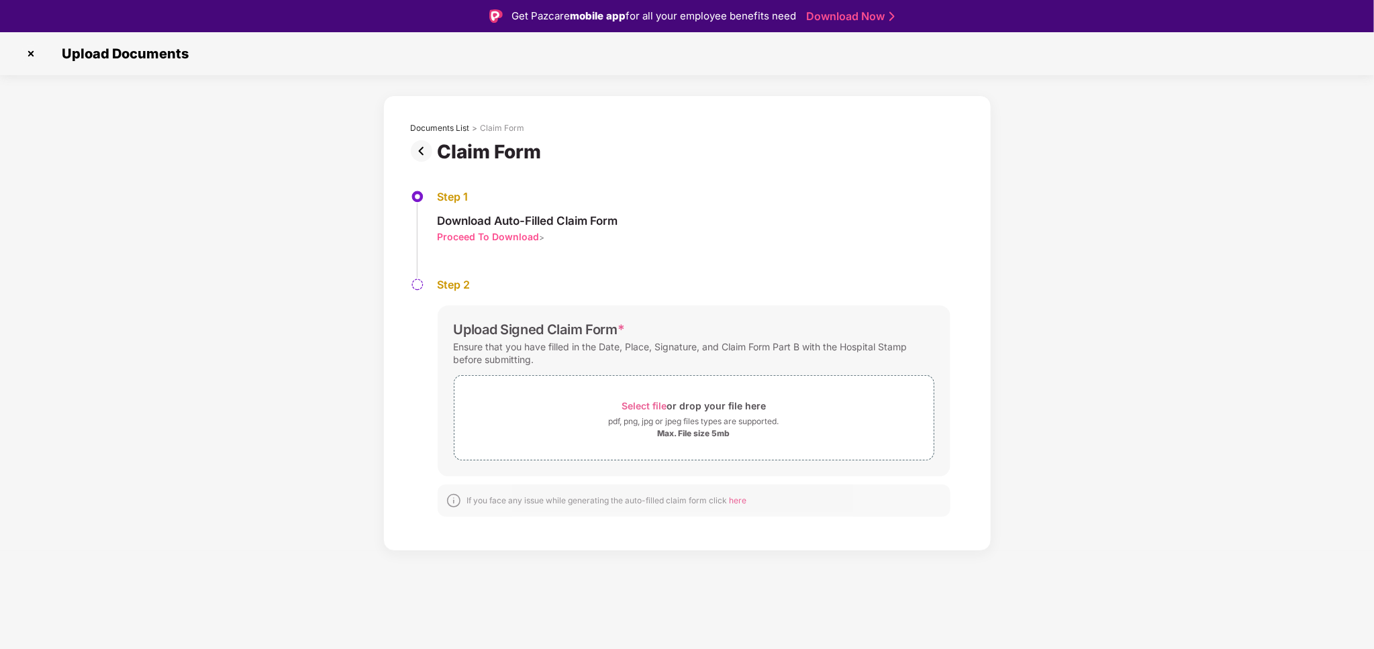
click at [421, 152] on img at bounding box center [424, 150] width 27 height 21
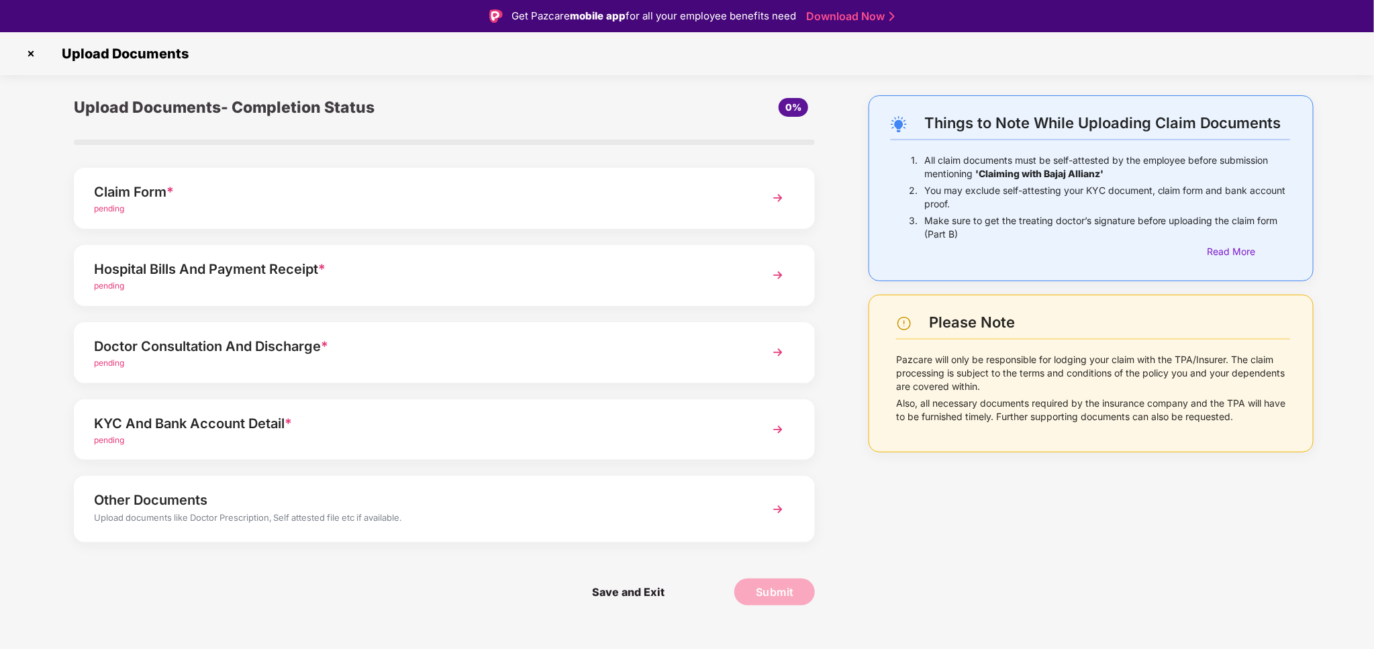
click at [368, 201] on div "Claim Form *" at bounding box center [415, 191] width 642 height 21
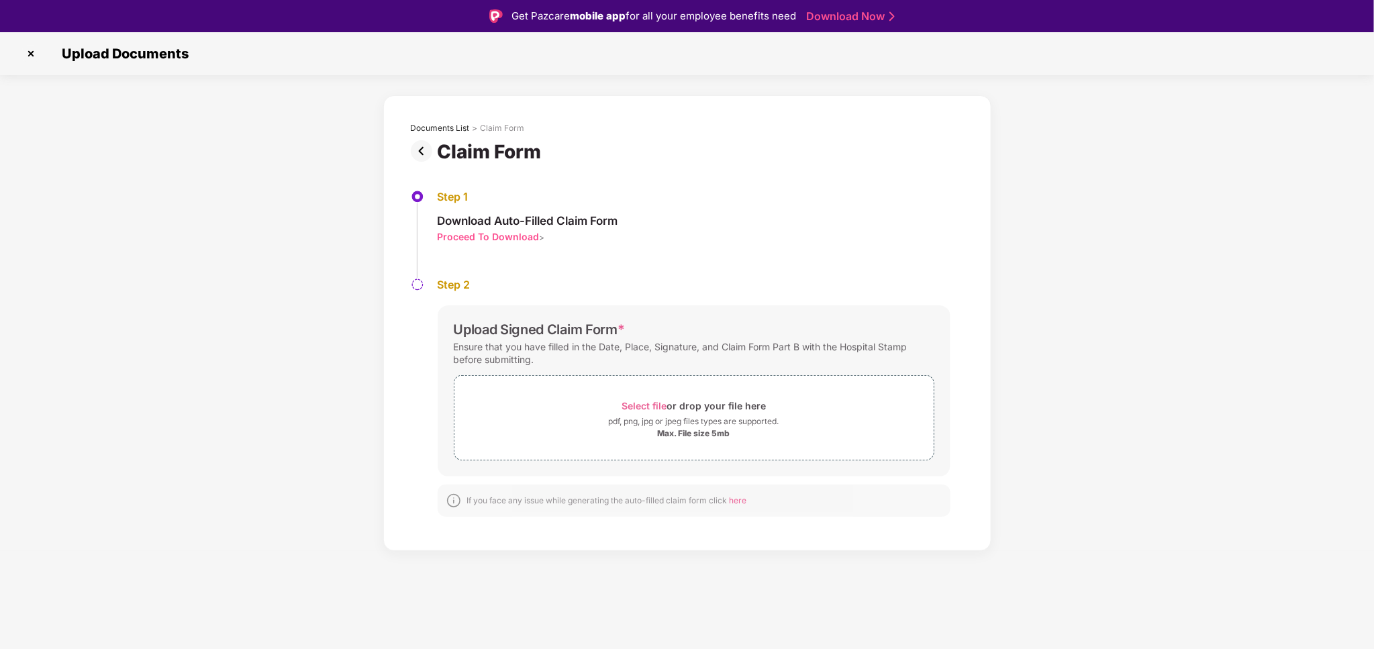
click at [221, 224] on div "Documents List > Claim Form Claim Form Step 1 Download Auto-Filled Claim Form P…" at bounding box center [687, 323] width 1374 height 456
click at [29, 50] on img at bounding box center [30, 53] width 21 height 21
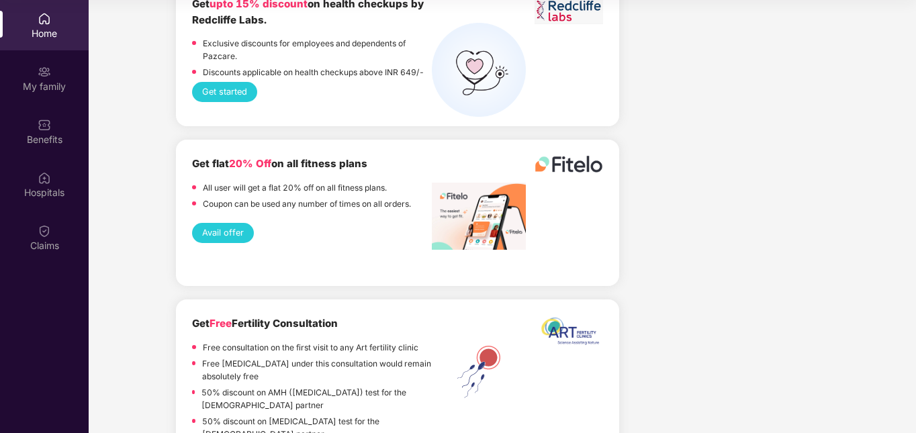
scroll to position [2185, 0]
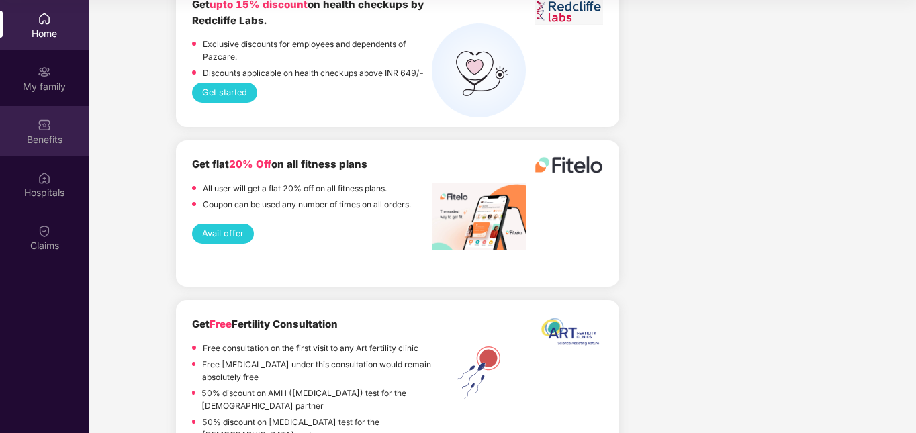
click at [38, 143] on div "Benefits" at bounding box center [44, 139] width 89 height 13
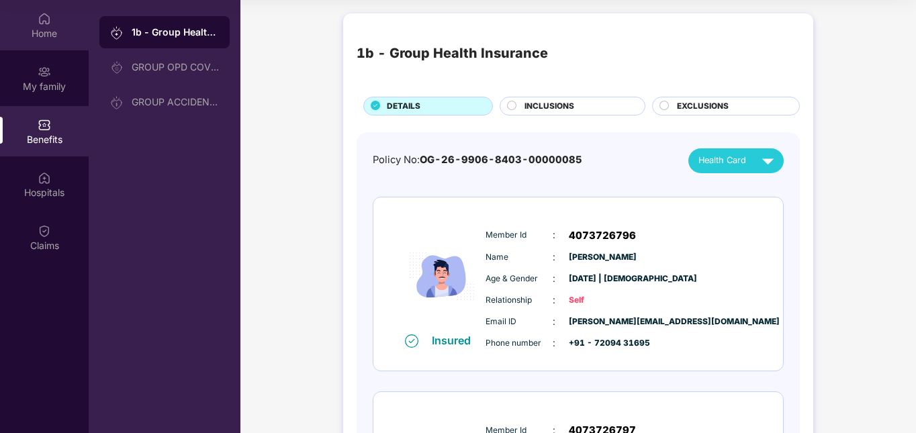
click at [27, 17] on div "Home" at bounding box center [44, 25] width 89 height 50
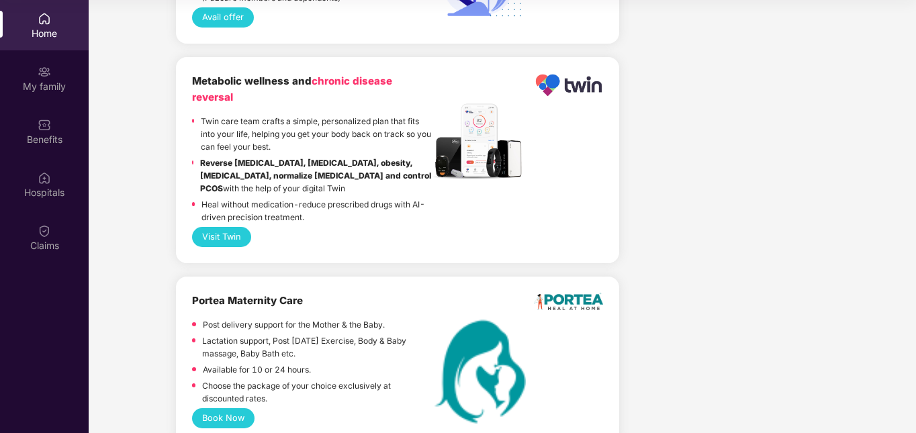
scroll to position [3081, 0]
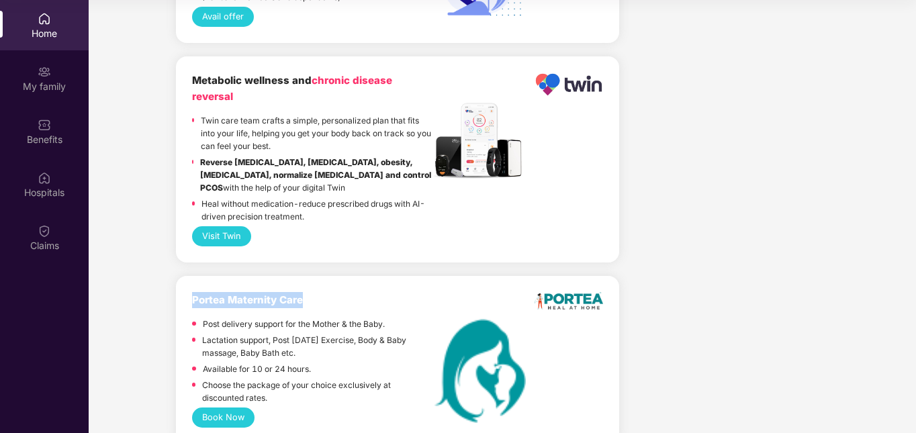
drag, startPoint x: 309, startPoint y: 270, endPoint x: 188, endPoint y: 264, distance: 121.0
click at [188, 276] on div "Portea Maternity Care Post delivery support for the Mother & the Baby. Lactatio…" at bounding box center [397, 360] width 443 height 168
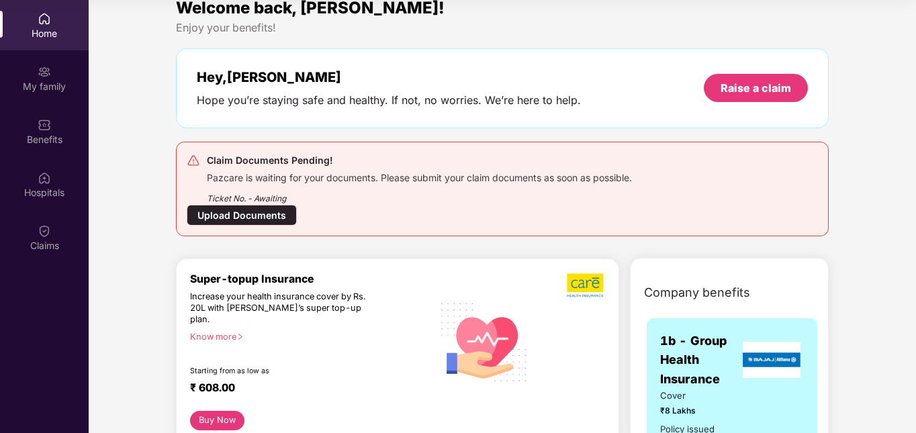
scroll to position [0, 0]
